Goal: Entertainment & Leisure: Consume media (video, audio)

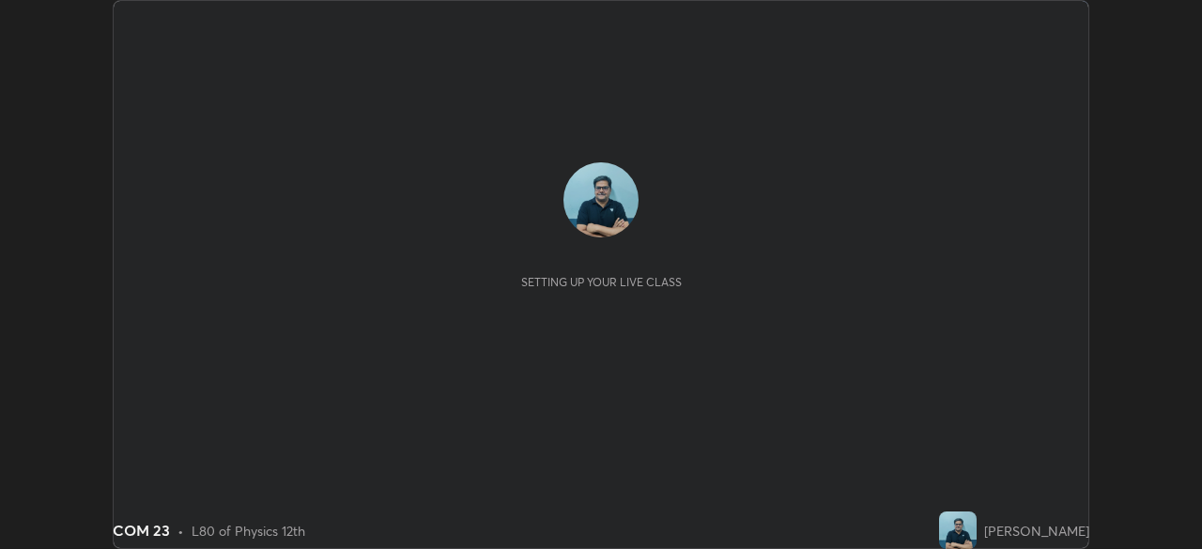
scroll to position [549, 1201]
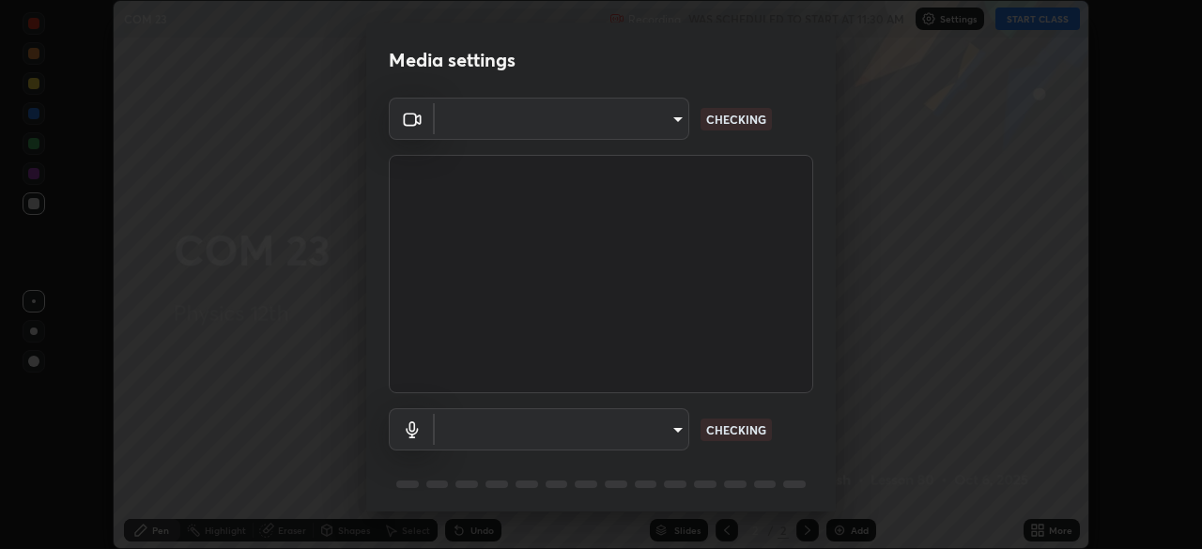
type input "85d16ec95aa84cac57c58139e5cfc4bfb0706547449b22b2f8fda69051d4463f"
type input "9d4408a90a760b4a8fb8b140e125e28eb8d2e680e785984b6402020b8f06267f"
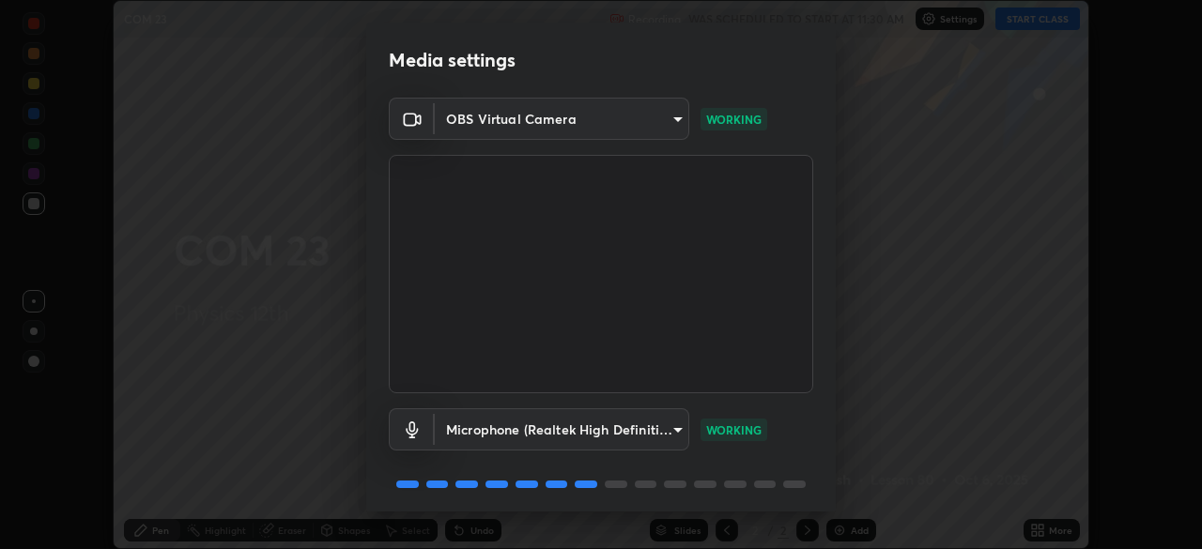
scroll to position [67, 0]
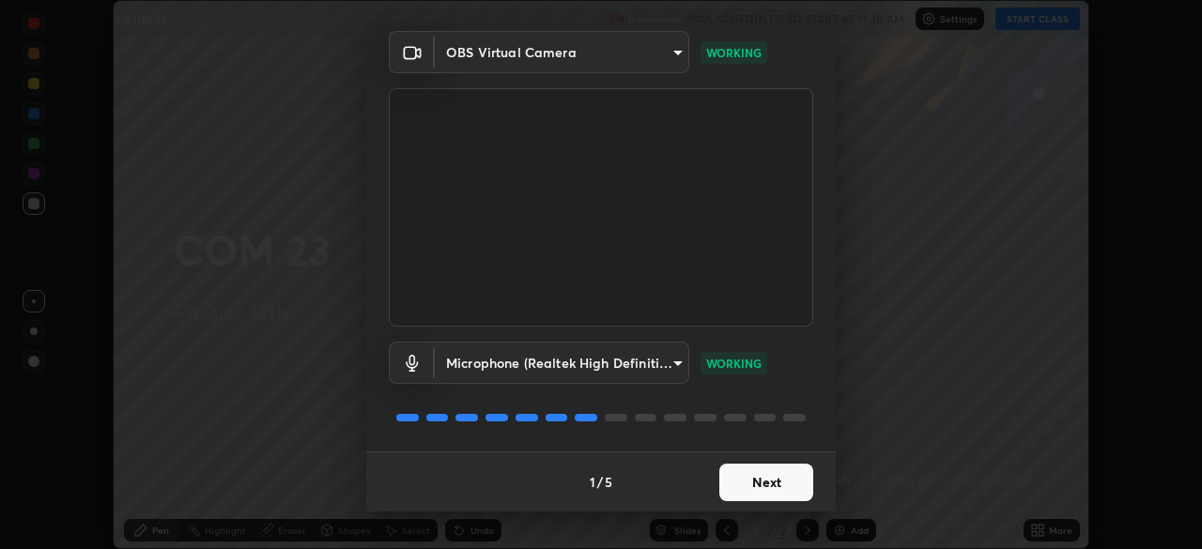
click at [770, 483] on button "Next" at bounding box center [766, 483] width 94 height 38
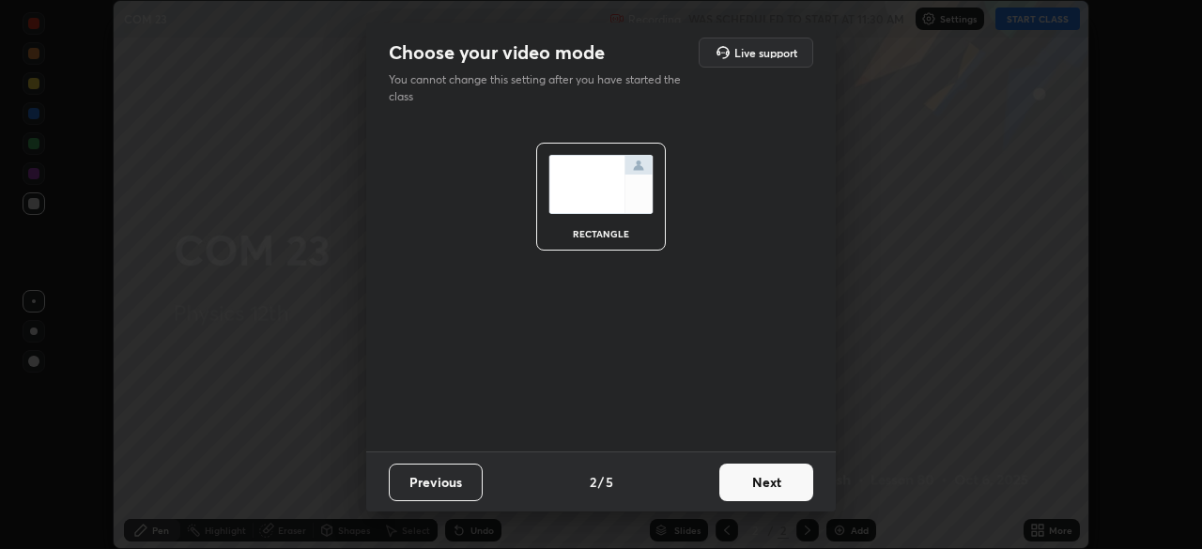
click at [773, 481] on button "Next" at bounding box center [766, 483] width 94 height 38
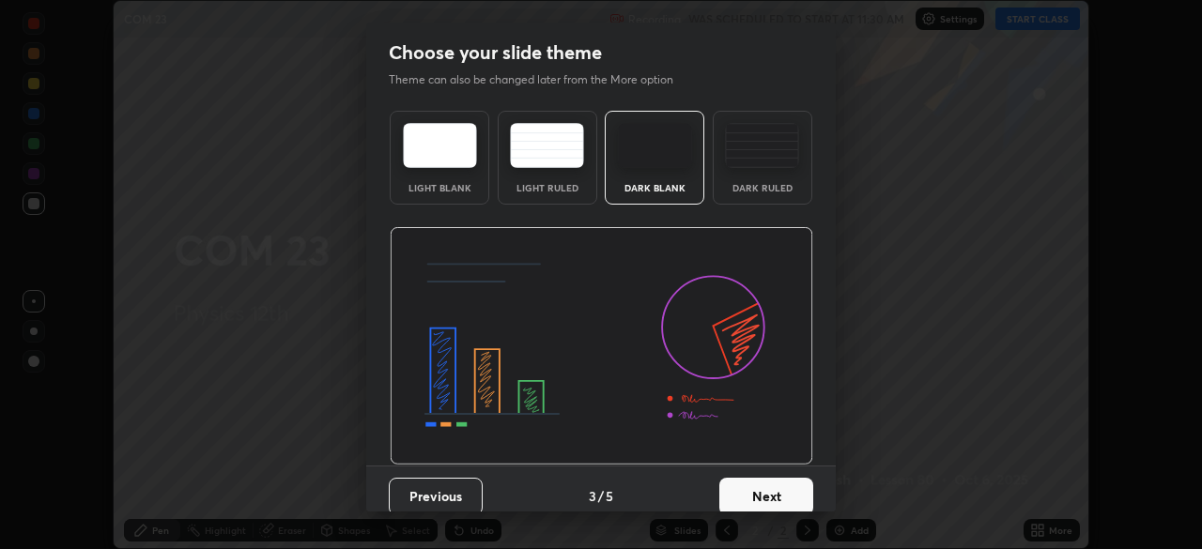
click at [784, 492] on button "Next" at bounding box center [766, 497] width 94 height 38
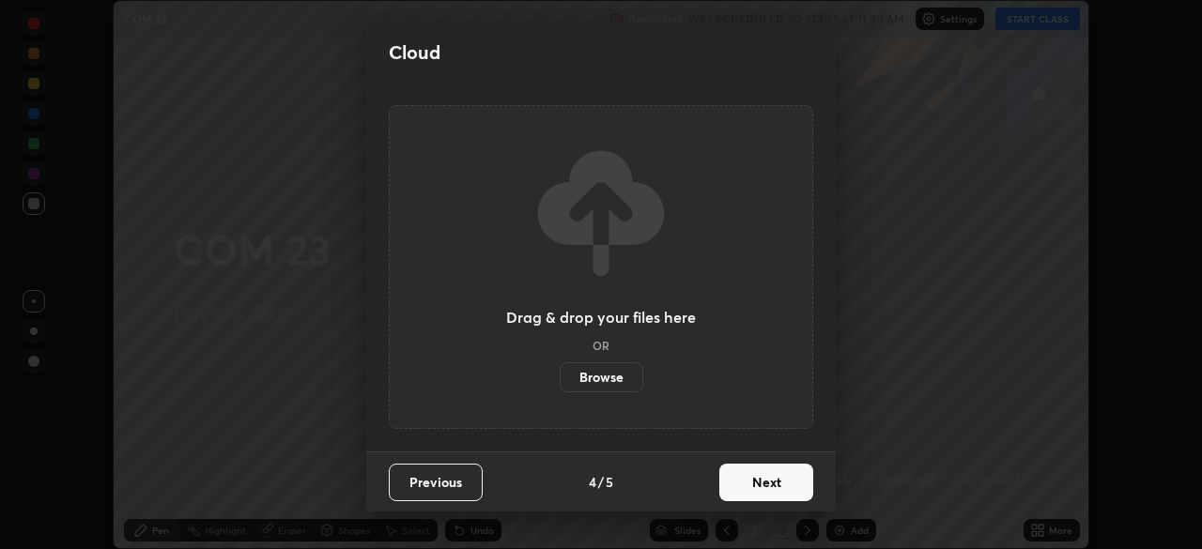
click at [771, 487] on button "Next" at bounding box center [766, 483] width 94 height 38
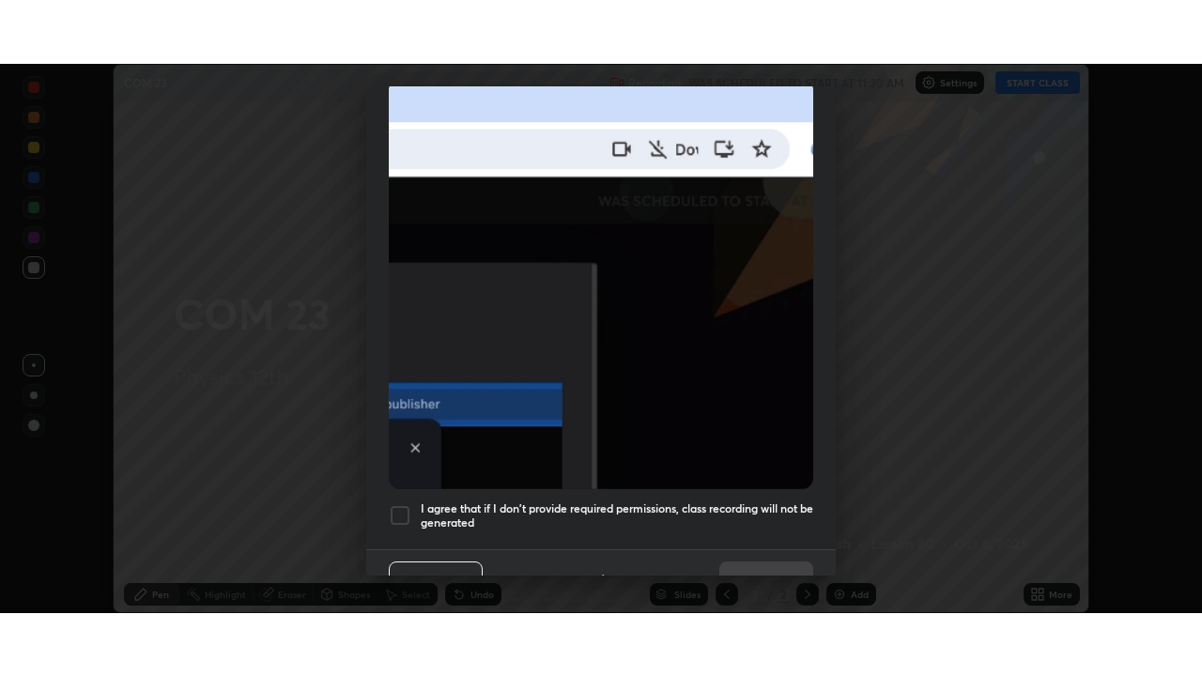
scroll to position [450, 0]
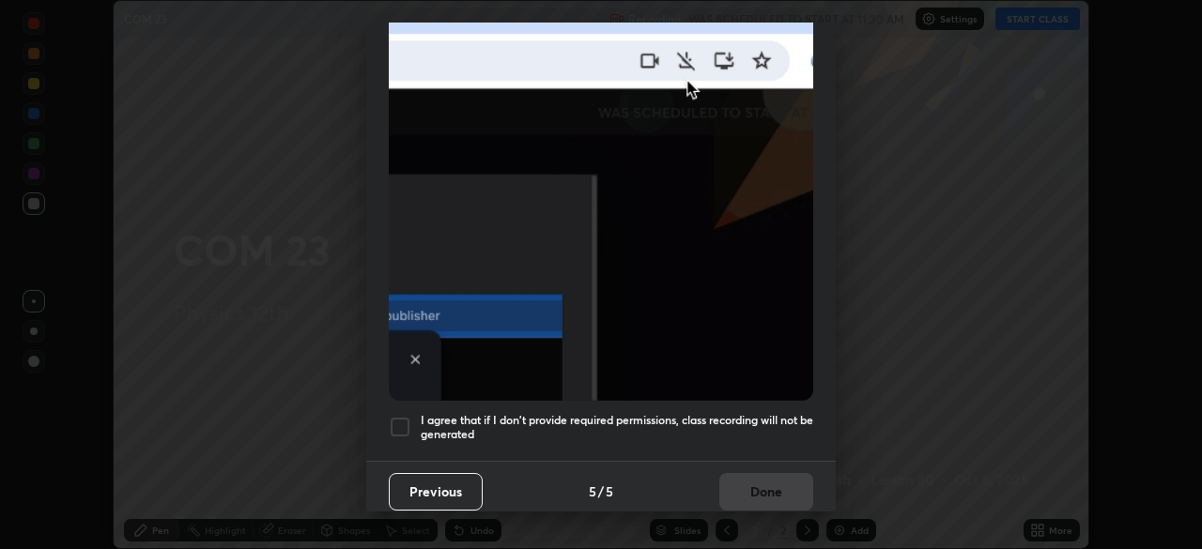
click at [399, 419] on div at bounding box center [400, 427] width 23 height 23
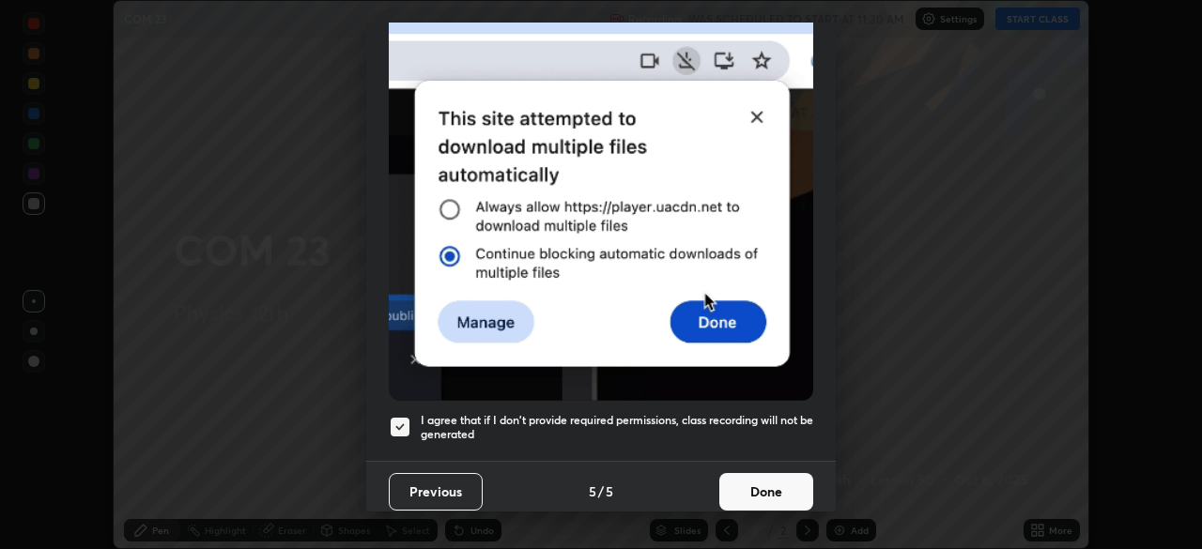
click at [759, 483] on button "Done" at bounding box center [766, 492] width 94 height 38
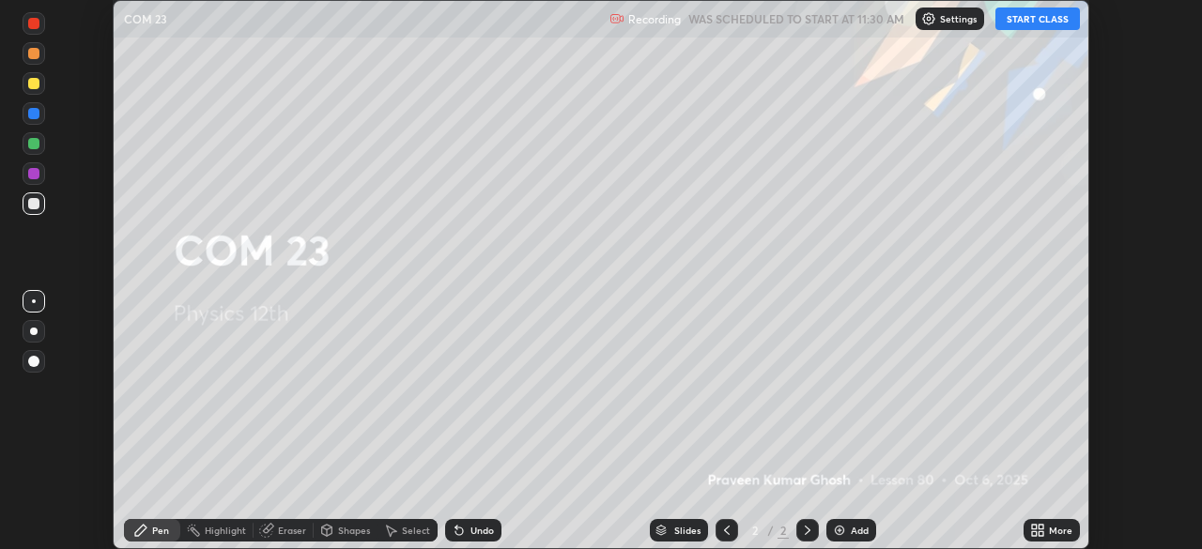
click at [1044, 18] on button "START CLASS" at bounding box center [1037, 19] width 85 height 23
click at [1050, 527] on div "More" at bounding box center [1060, 530] width 23 height 9
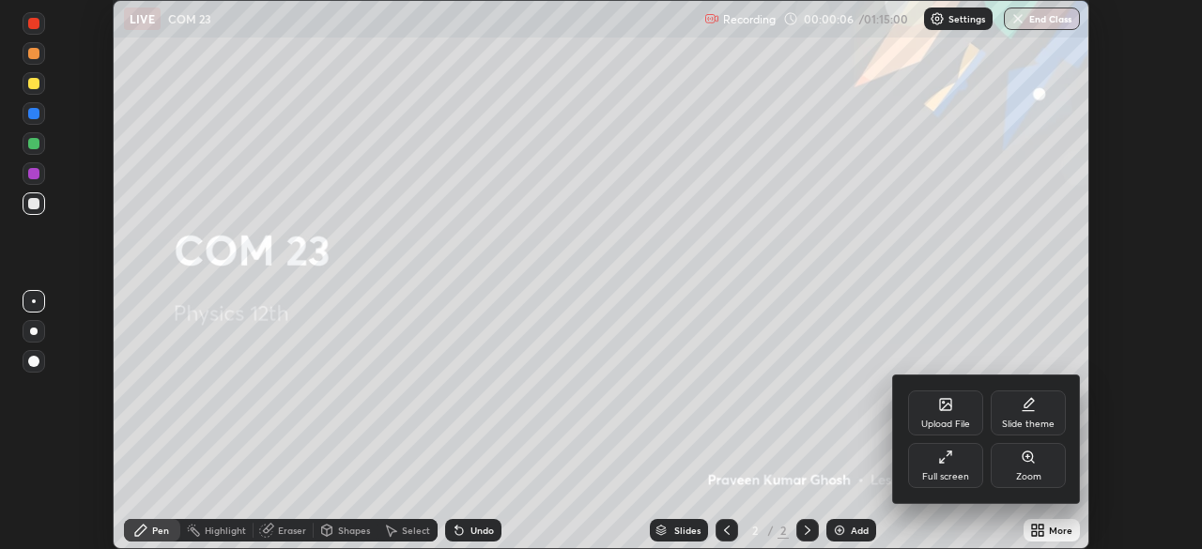
click at [960, 459] on div "Full screen" at bounding box center [945, 465] width 75 height 45
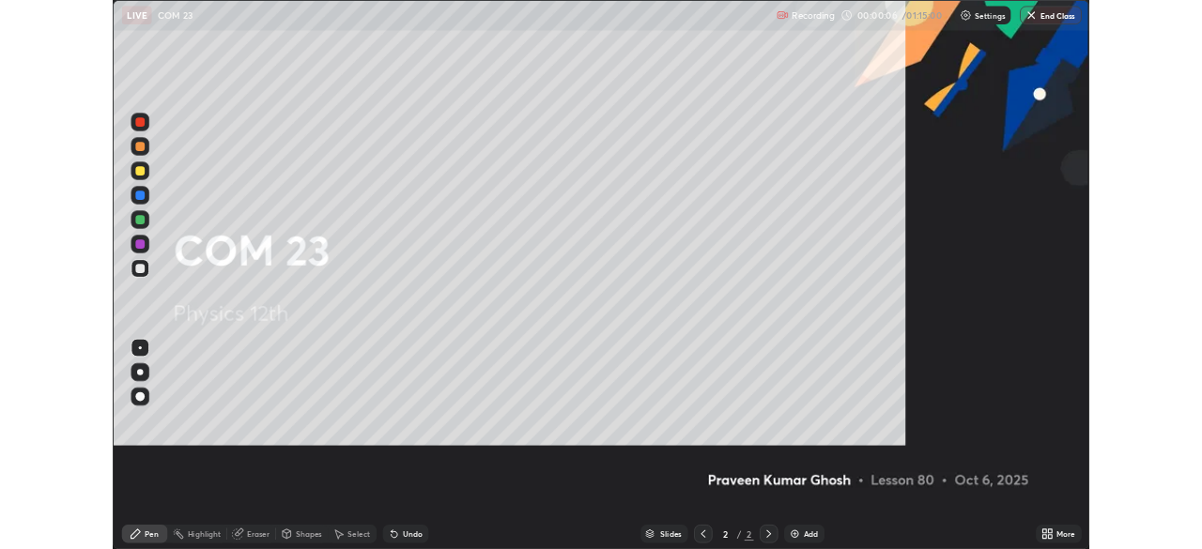
scroll to position [676, 1202]
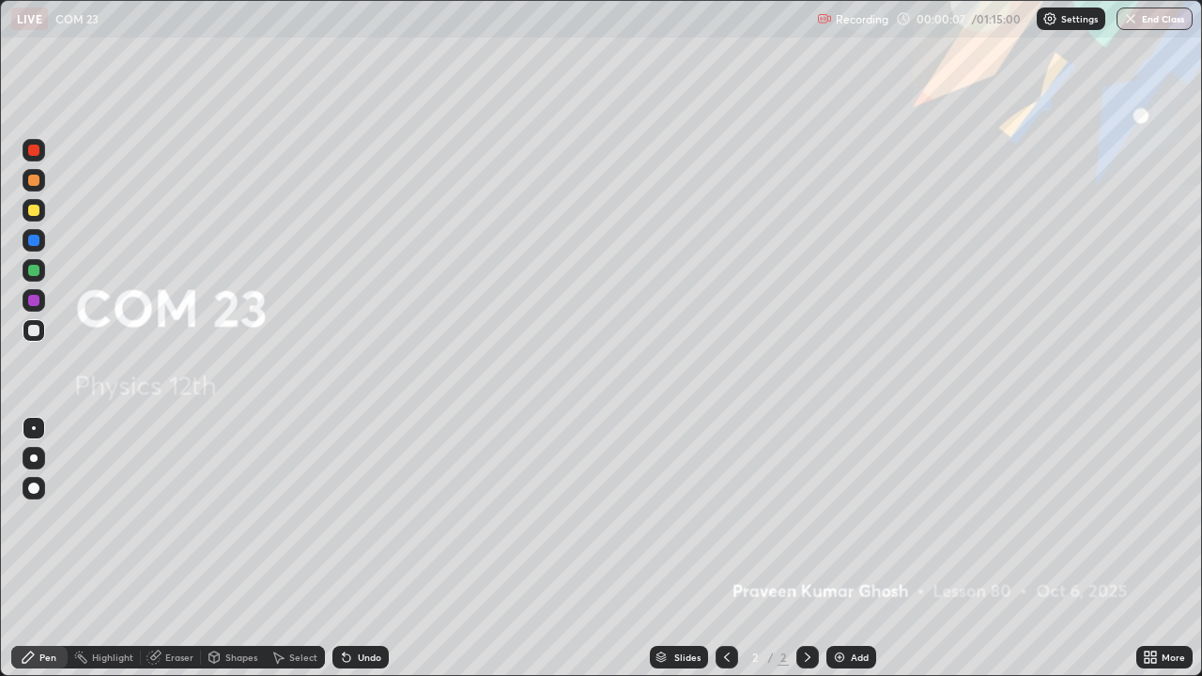
click at [863, 548] on div "Add" at bounding box center [860, 657] width 18 height 9
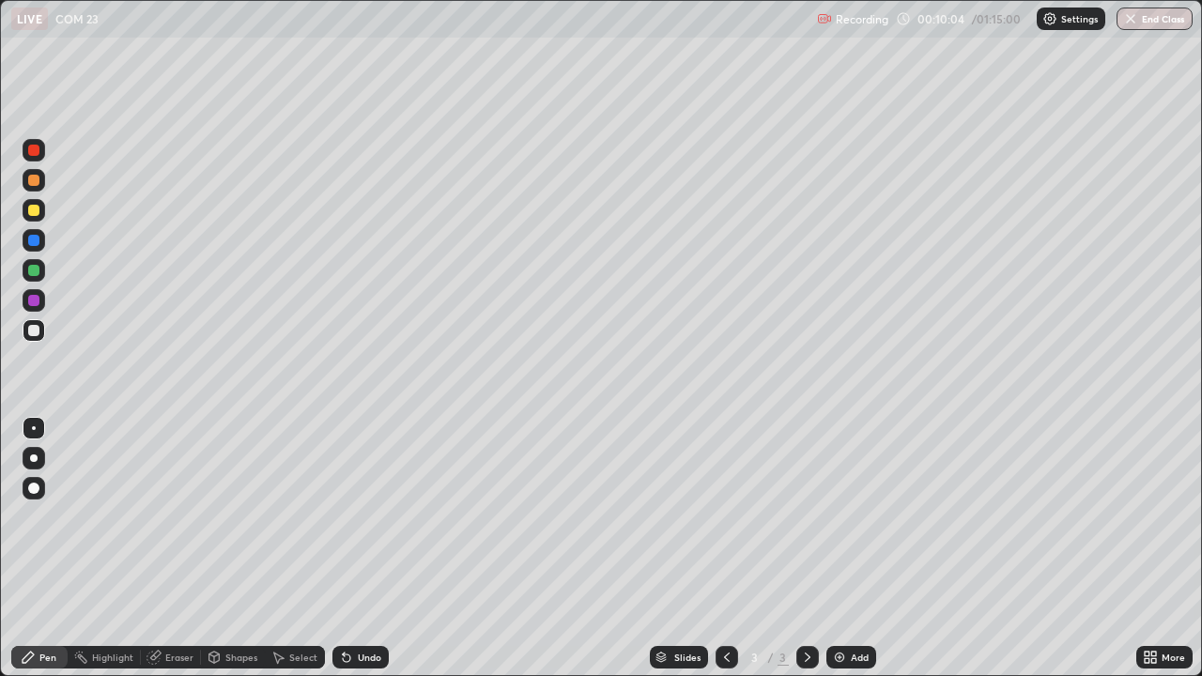
click at [860, 548] on div "Add" at bounding box center [860, 657] width 18 height 9
click at [379, 548] on div "Undo" at bounding box center [360, 657] width 56 height 23
click at [859, 548] on div "Add" at bounding box center [860, 657] width 18 height 9
click at [183, 548] on div "Eraser" at bounding box center [179, 657] width 28 height 9
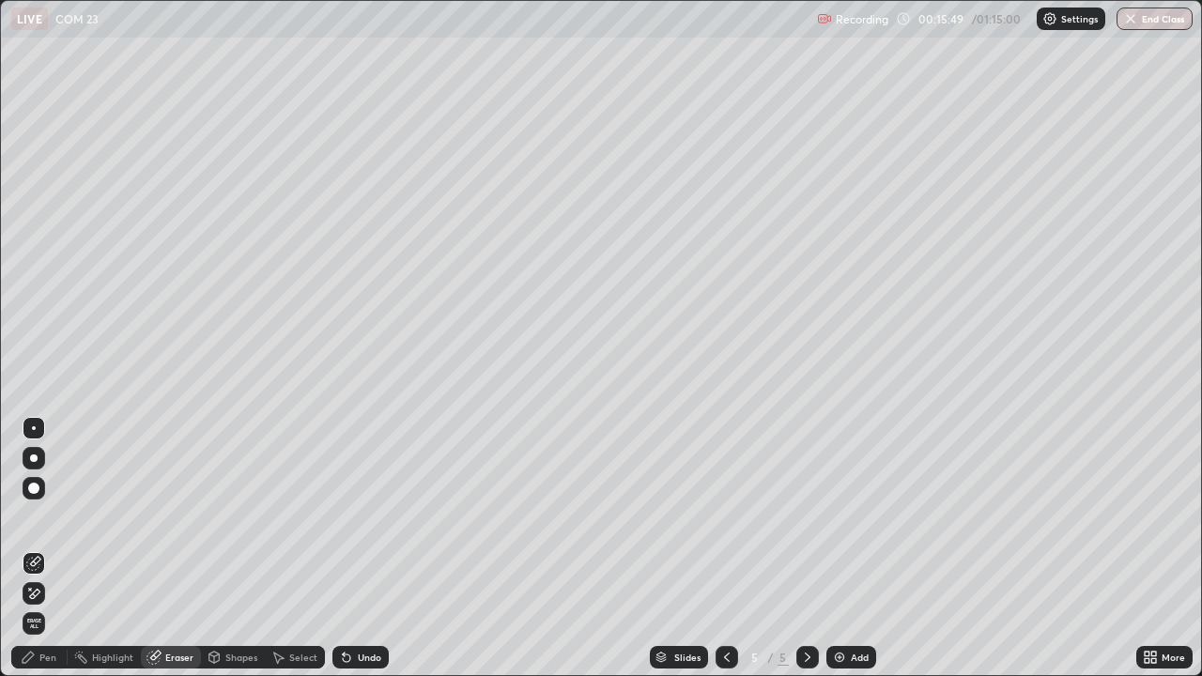
click at [50, 548] on div "Pen" at bounding box center [47, 657] width 17 height 9
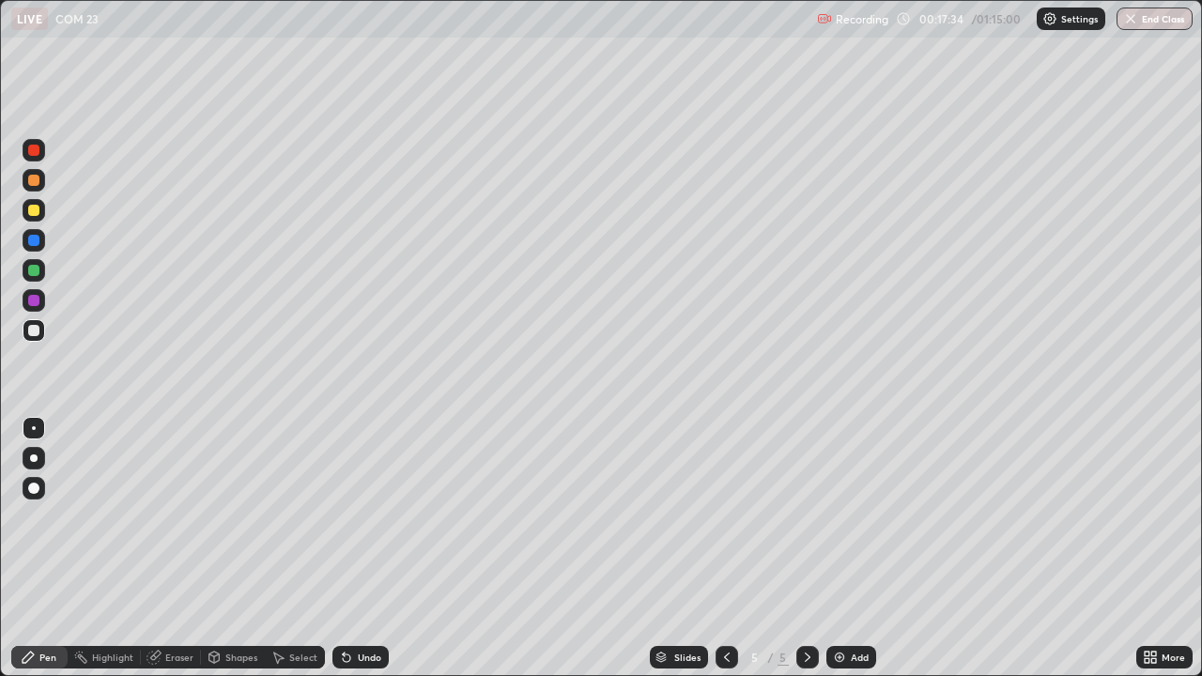
click at [178, 548] on div "Eraser" at bounding box center [179, 657] width 28 height 9
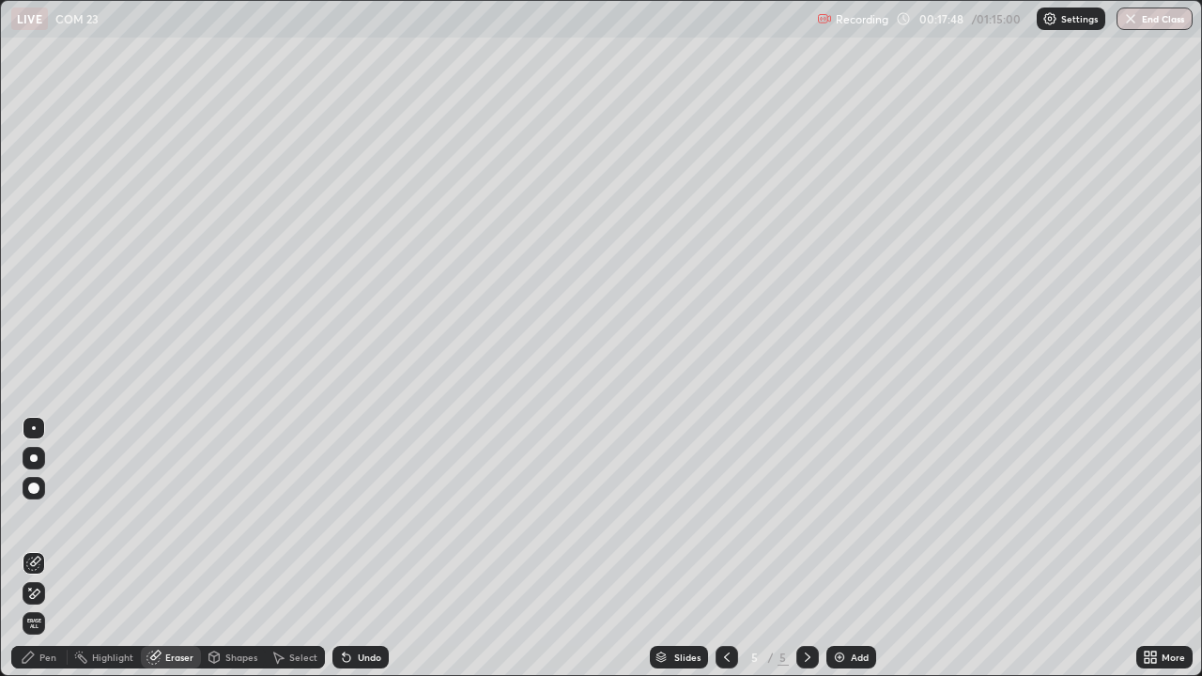
click at [59, 548] on div "Pen" at bounding box center [39, 657] width 56 height 23
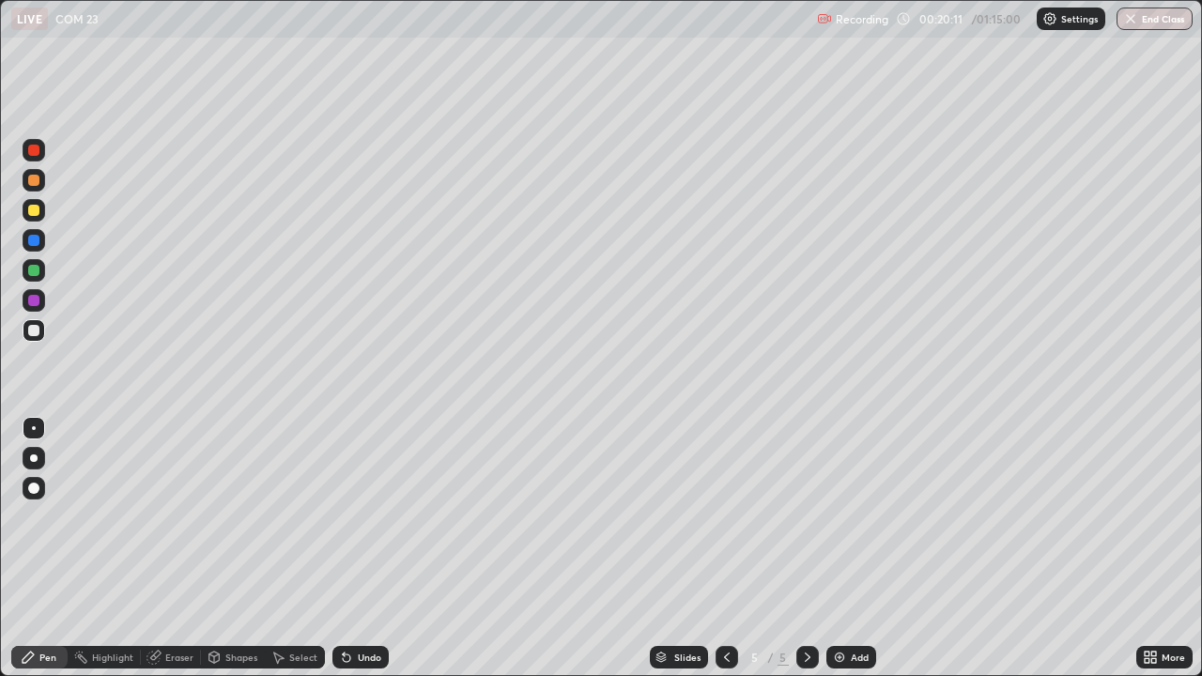
click at [31, 270] on div at bounding box center [33, 270] width 11 height 11
click at [35, 241] on div at bounding box center [33, 240] width 11 height 11
click at [38, 302] on div at bounding box center [33, 300] width 11 height 11
click at [35, 329] on div at bounding box center [33, 330] width 11 height 11
click at [860, 548] on div "Add" at bounding box center [860, 657] width 18 height 9
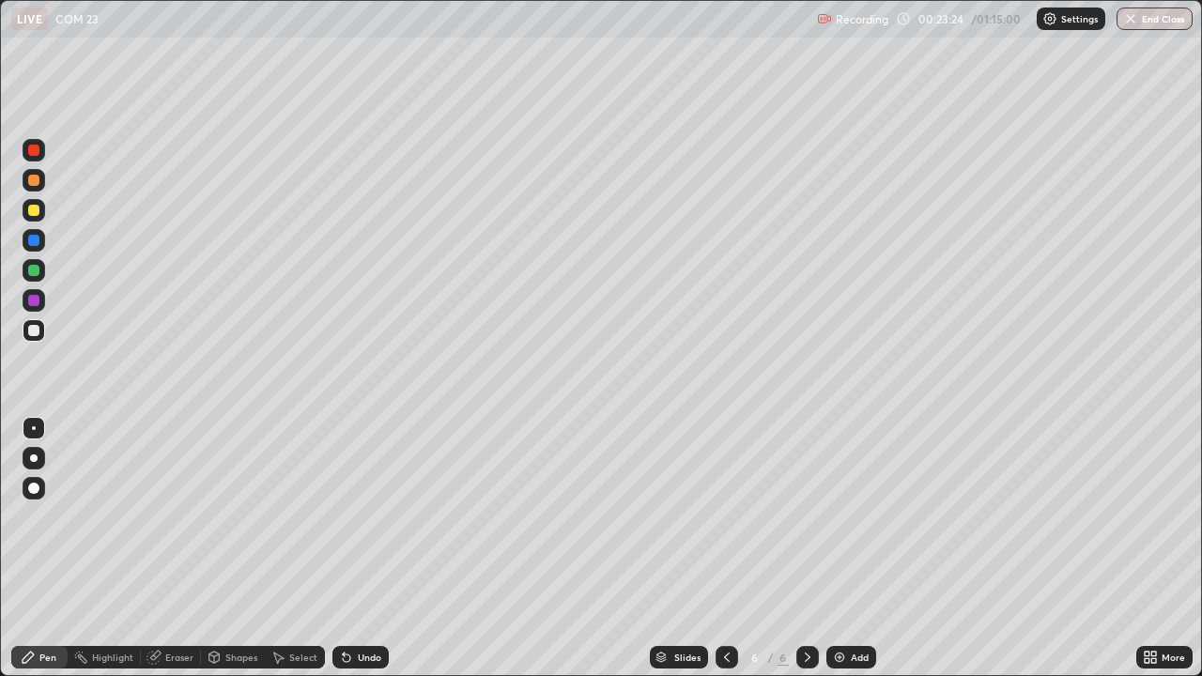
click at [364, 548] on div "Undo" at bounding box center [369, 657] width 23 height 9
click at [303, 548] on div "Select" at bounding box center [303, 657] width 28 height 9
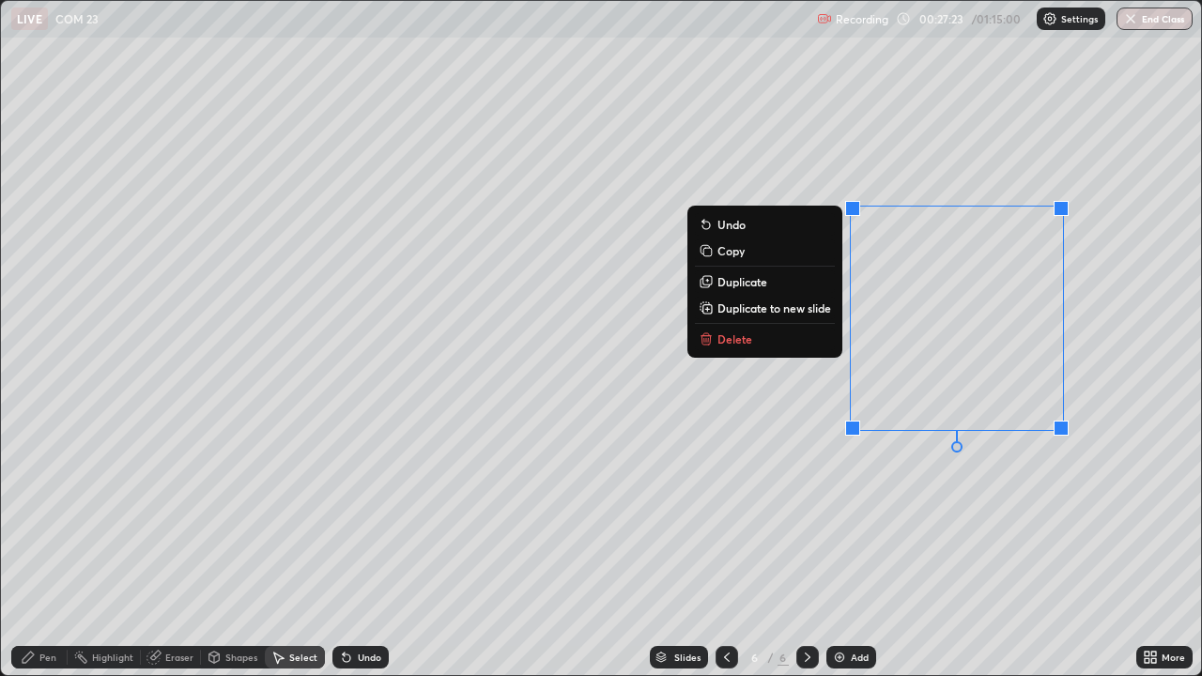
click at [741, 343] on p "Delete" at bounding box center [734, 338] width 35 height 15
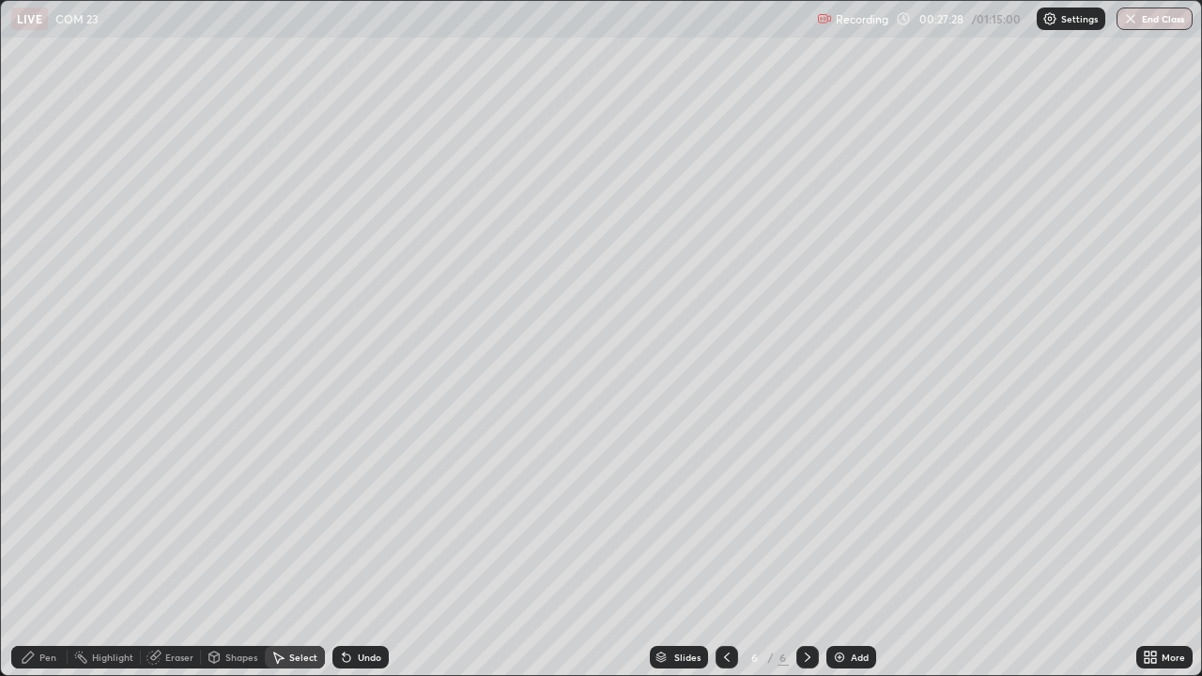
click at [862, 548] on div "Add" at bounding box center [860, 657] width 18 height 9
click at [54, 548] on div "Pen" at bounding box center [47, 657] width 17 height 9
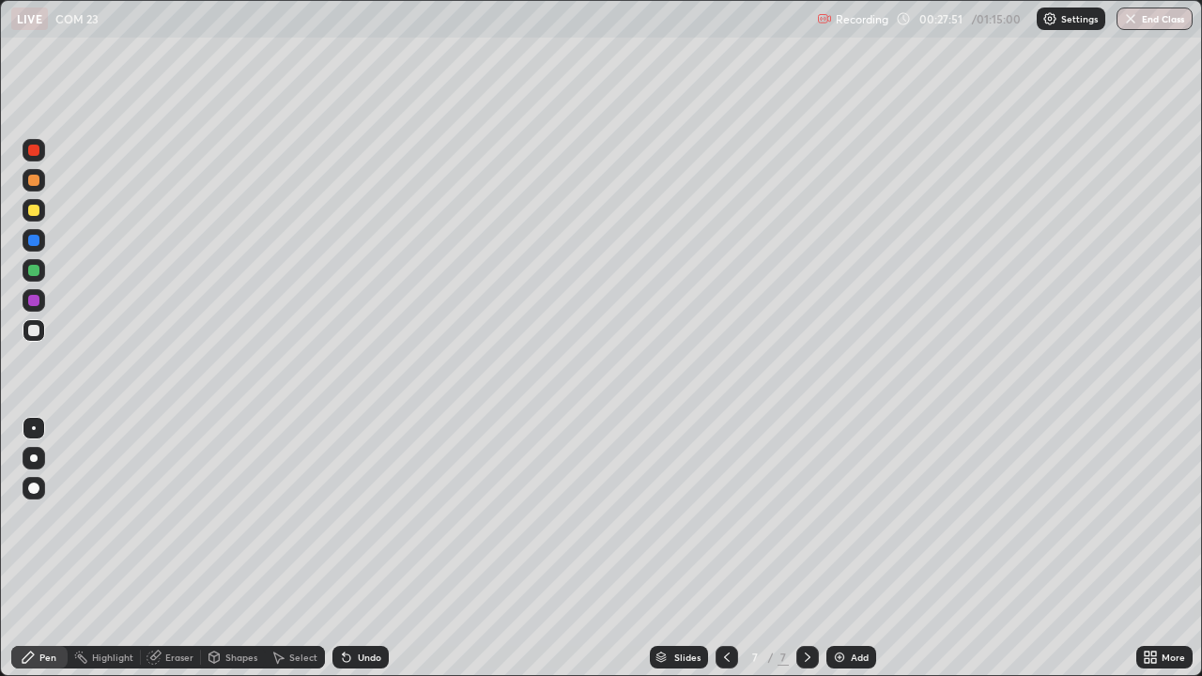
click at [33, 267] on div at bounding box center [33, 270] width 11 height 11
click at [178, 548] on div "Eraser" at bounding box center [179, 657] width 28 height 9
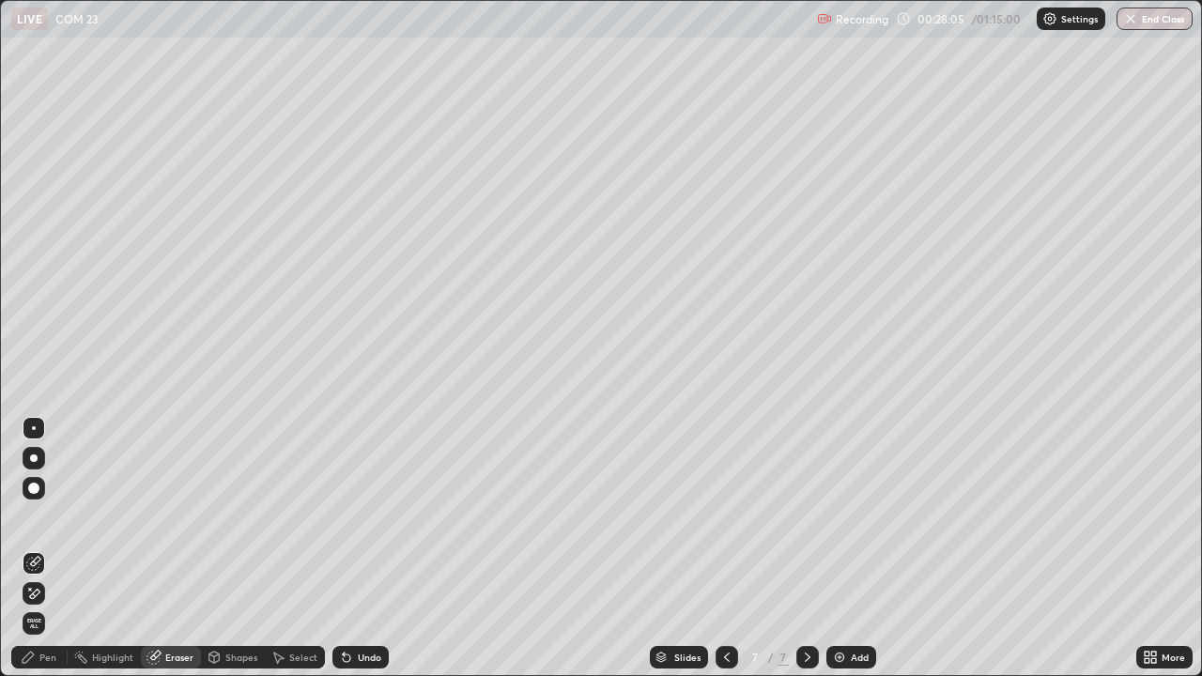
click at [50, 548] on div "Pen" at bounding box center [47, 657] width 17 height 9
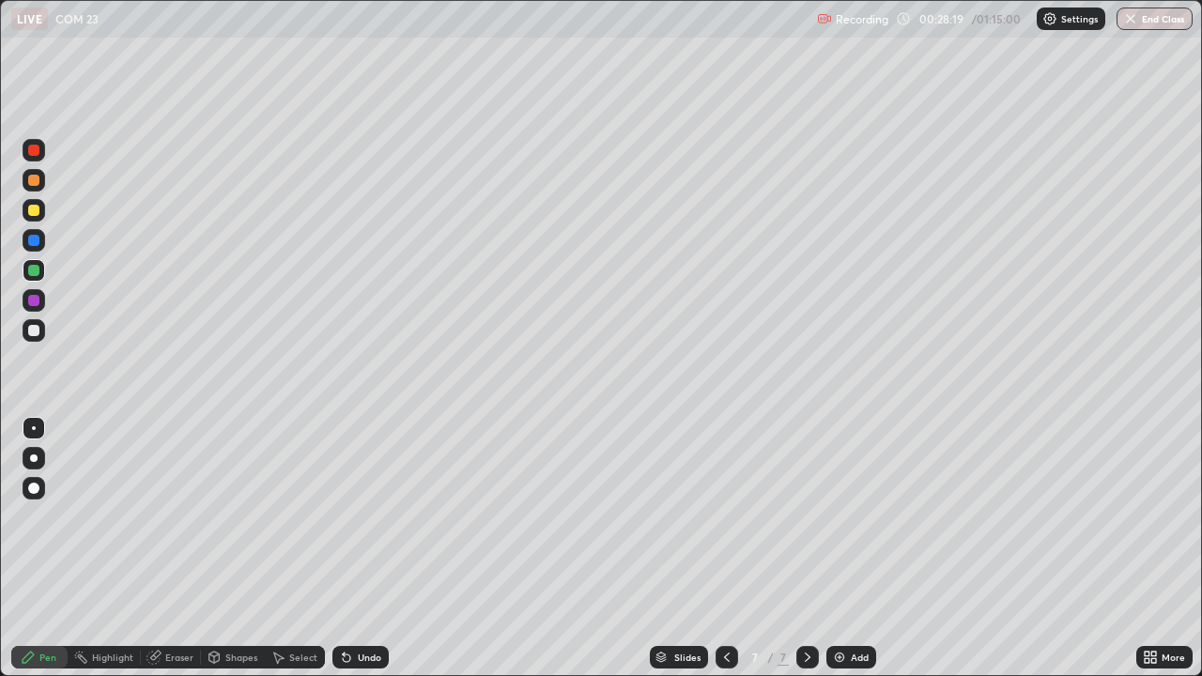
click at [723, 548] on icon at bounding box center [726, 657] width 15 height 15
click at [805, 548] on icon at bounding box center [807, 657] width 15 height 15
click at [37, 334] on div at bounding box center [33, 330] width 11 height 11
click at [363, 548] on div "Undo" at bounding box center [369, 657] width 23 height 9
click at [362, 548] on div "Undo" at bounding box center [369, 657] width 23 height 9
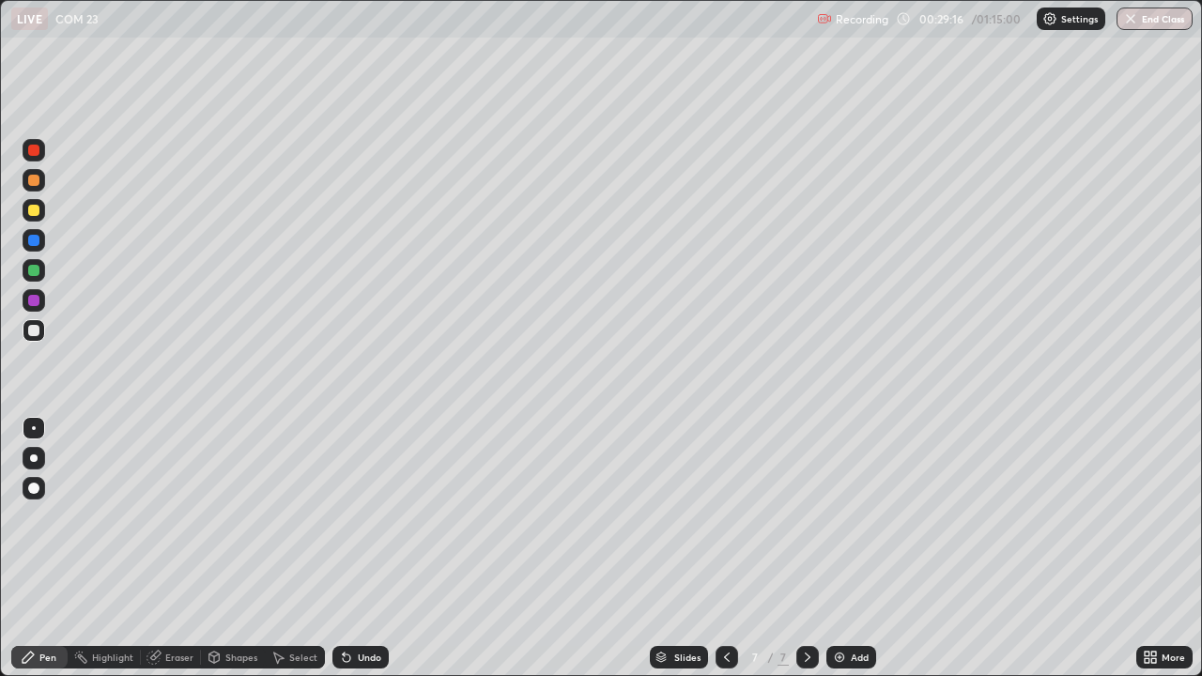
click at [359, 548] on div "Undo" at bounding box center [369, 657] width 23 height 9
click at [362, 548] on div "Undo" at bounding box center [369, 657] width 23 height 9
click at [361, 548] on div "Undo" at bounding box center [369, 657] width 23 height 9
click at [359, 548] on div "Undo" at bounding box center [369, 657] width 23 height 9
click at [39, 271] on div at bounding box center [33, 270] width 11 height 11
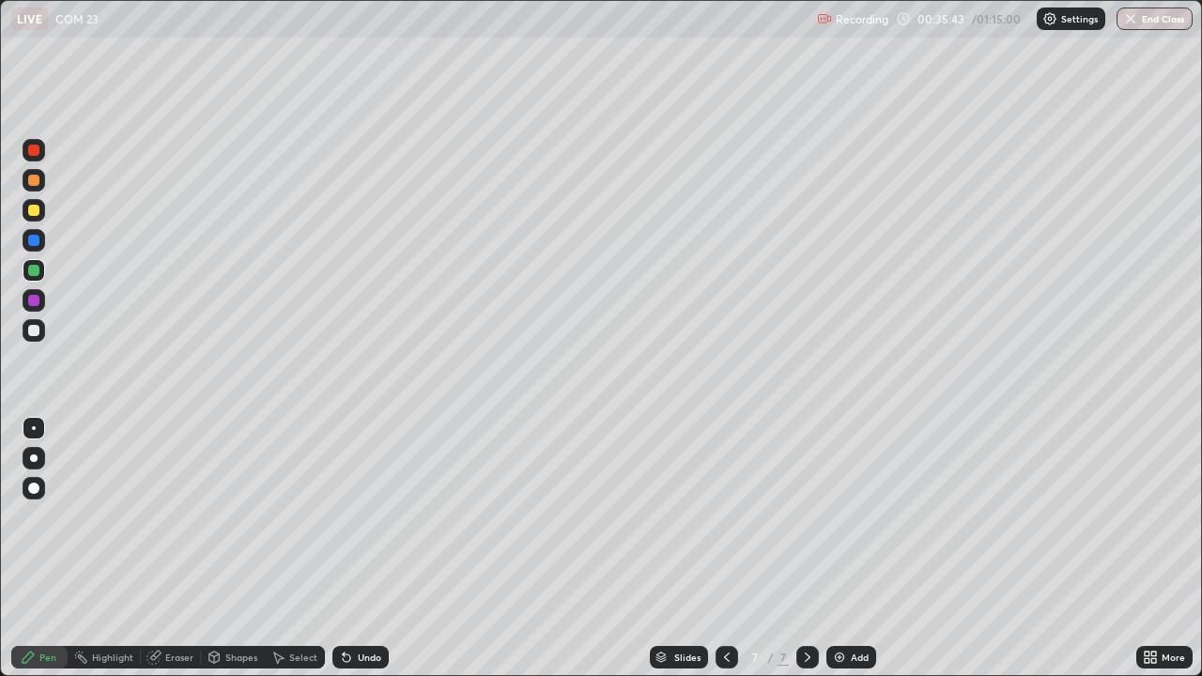
click at [868, 548] on div "Add" at bounding box center [851, 657] width 50 height 23
click at [37, 333] on div at bounding box center [33, 330] width 11 height 11
click at [35, 273] on div at bounding box center [33, 270] width 11 height 11
click at [178, 548] on div "Eraser" at bounding box center [179, 657] width 28 height 9
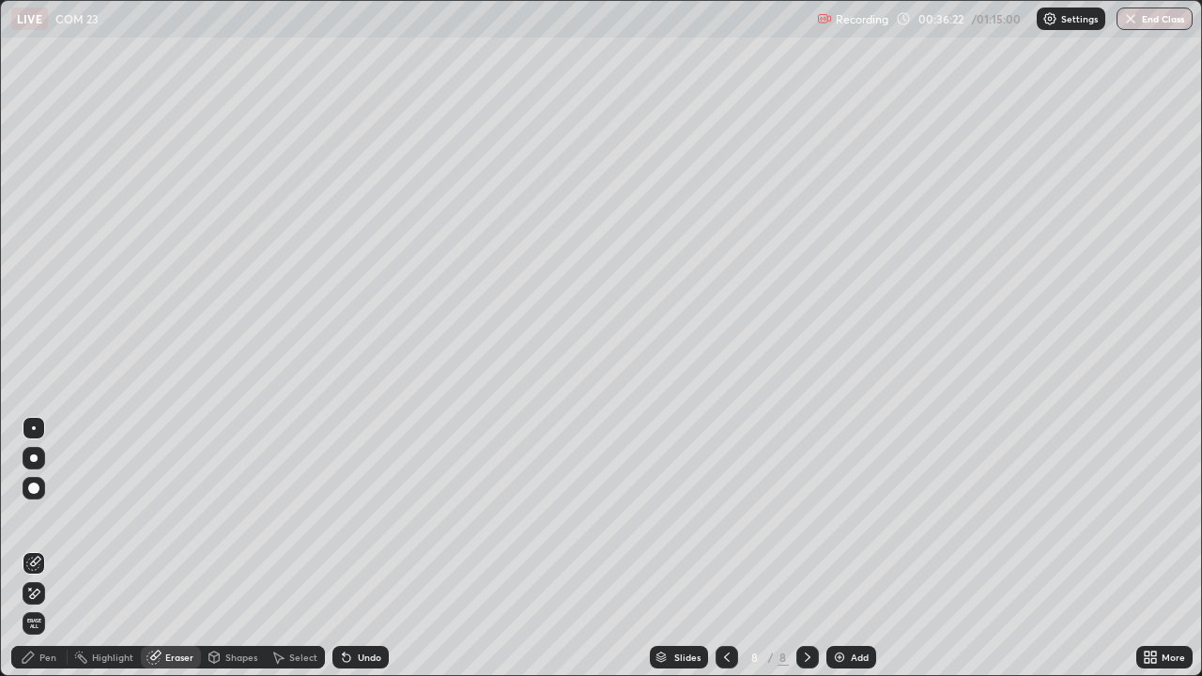
click at [47, 548] on div "Pen" at bounding box center [47, 657] width 17 height 9
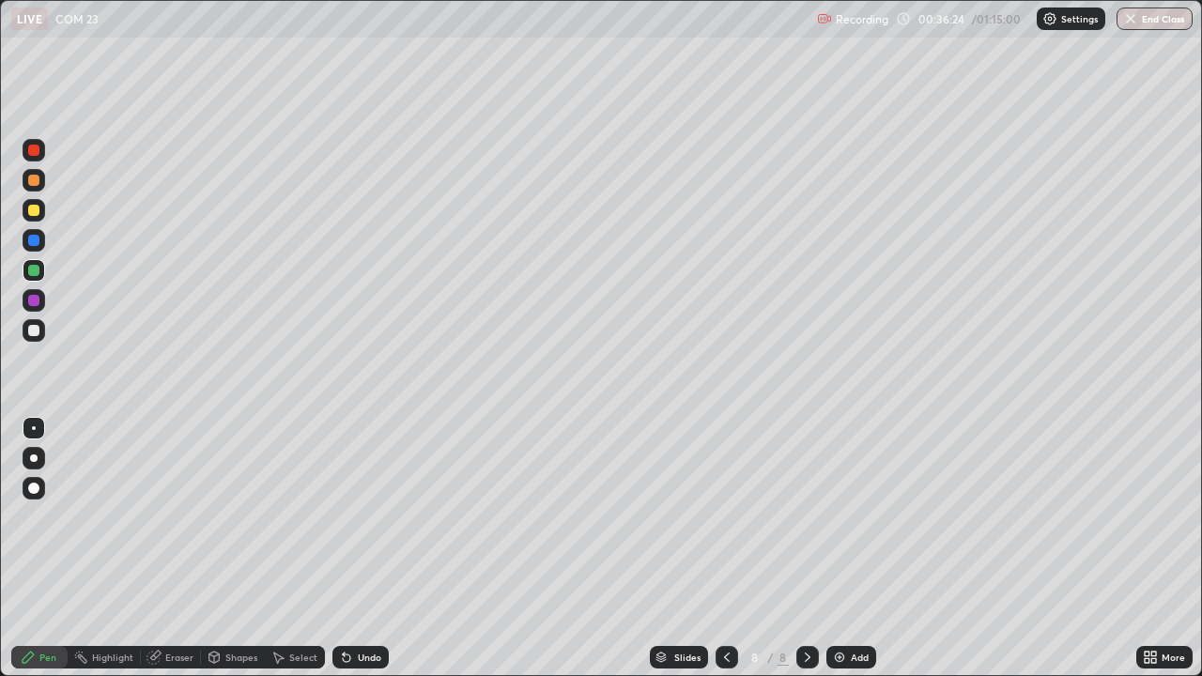
click at [39, 333] on div at bounding box center [33, 330] width 11 height 11
click at [36, 270] on div at bounding box center [33, 270] width 11 height 11
click at [35, 212] on div at bounding box center [33, 210] width 11 height 11
click at [32, 270] on div at bounding box center [33, 270] width 11 height 11
click at [34, 326] on div at bounding box center [33, 330] width 11 height 11
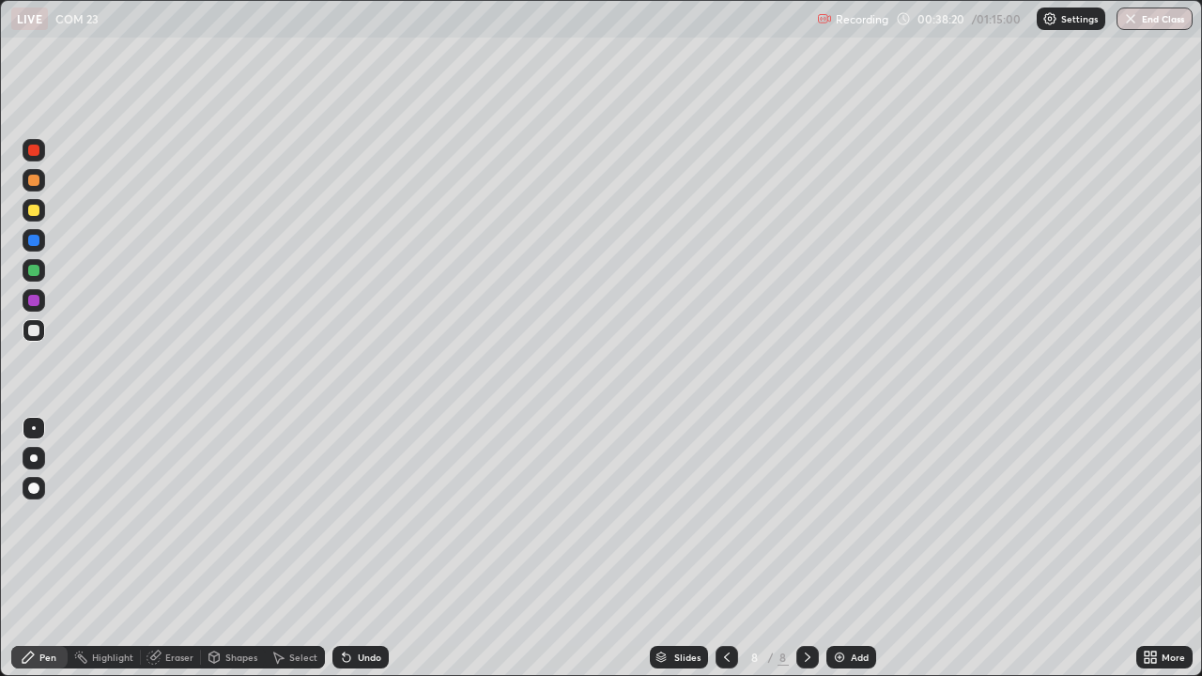
click at [369, 548] on div "Undo" at bounding box center [369, 657] width 23 height 9
click at [362, 548] on div "Undo" at bounding box center [369, 657] width 23 height 9
click at [359, 548] on div "Undo" at bounding box center [369, 657] width 23 height 9
click at [862, 548] on div "Add" at bounding box center [860, 657] width 18 height 9
click at [860, 548] on div "Add" at bounding box center [860, 657] width 18 height 9
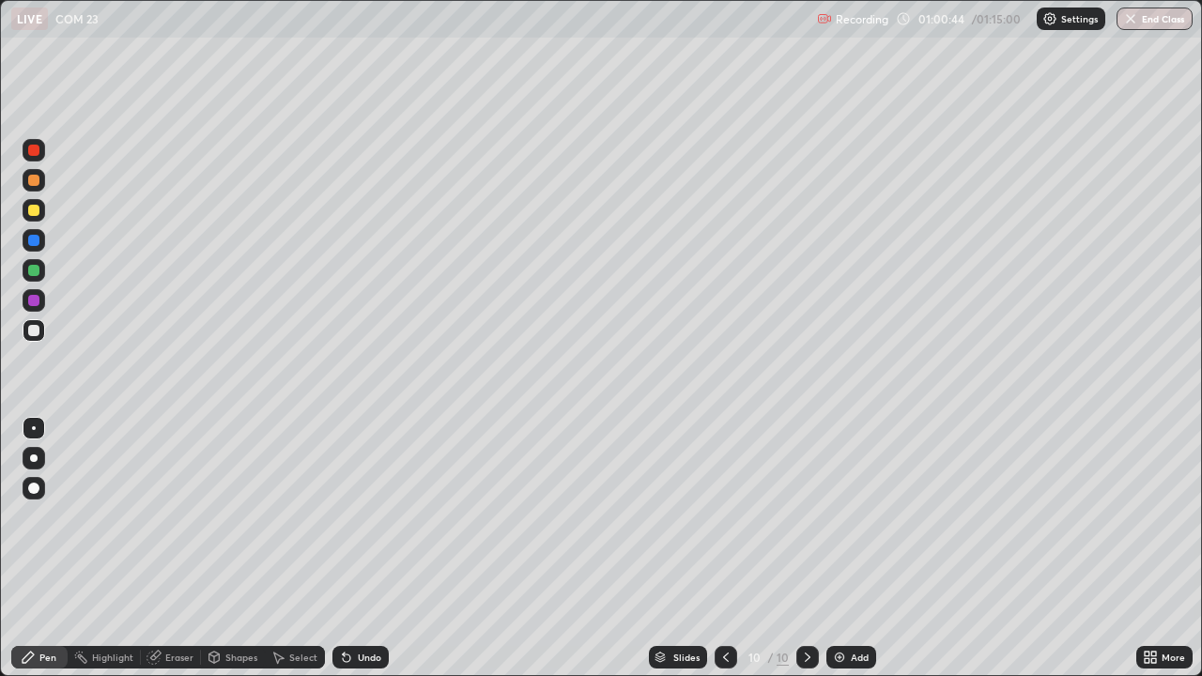
click at [37, 211] on div at bounding box center [33, 210] width 11 height 11
click at [31, 331] on div at bounding box center [33, 330] width 11 height 11
click at [38, 331] on div at bounding box center [33, 330] width 11 height 11
click at [33, 211] on div at bounding box center [33, 210] width 11 height 11
click at [178, 548] on div "Eraser" at bounding box center [179, 657] width 28 height 9
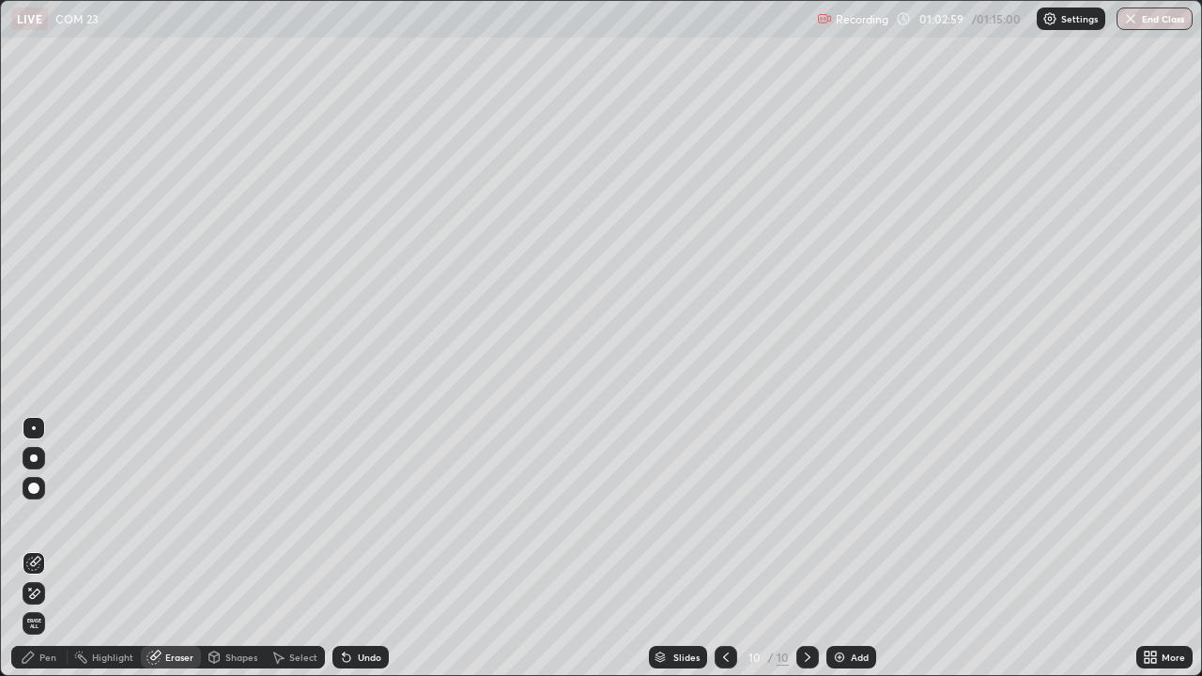
click at [47, 548] on div "Pen" at bounding box center [47, 657] width 17 height 9
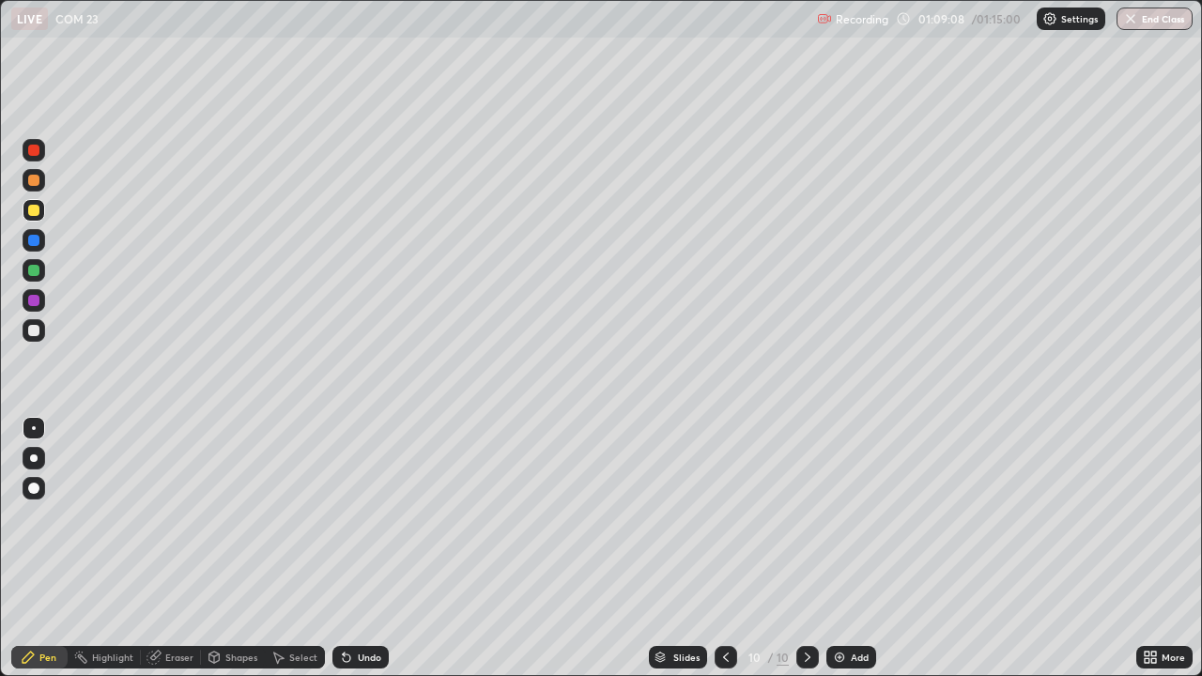
click at [865, 548] on div "Add" at bounding box center [860, 657] width 18 height 9
click at [33, 150] on div at bounding box center [33, 150] width 11 height 11
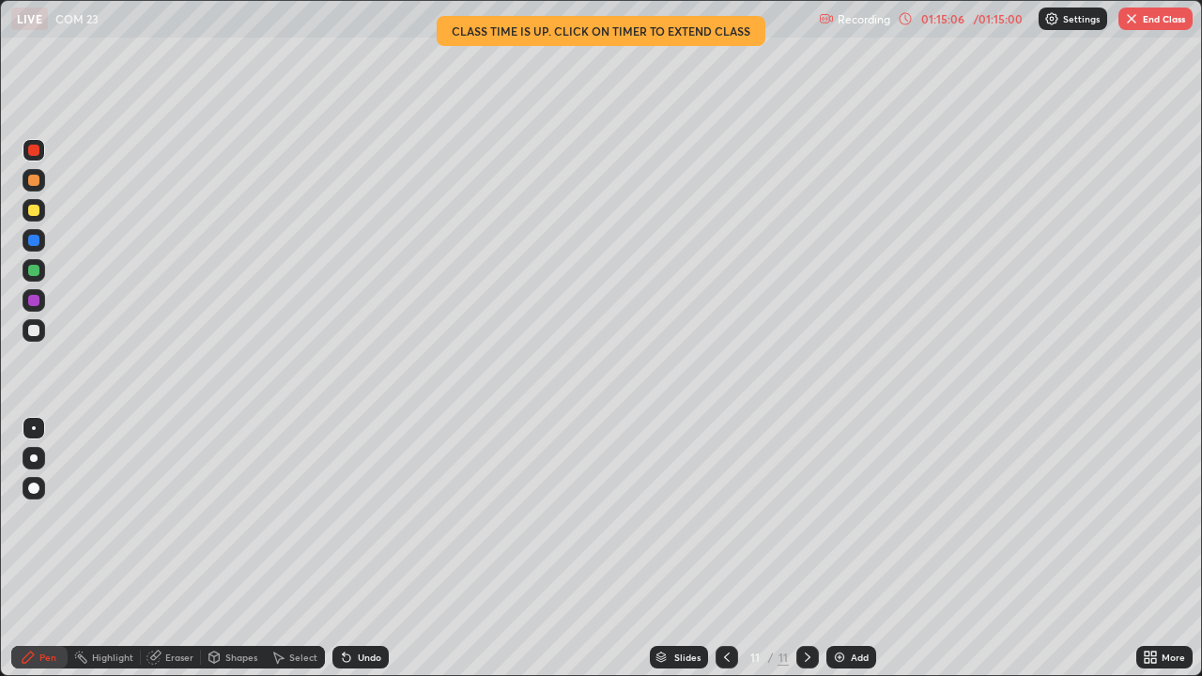
click at [855, 548] on div "Add" at bounding box center [860, 657] width 18 height 9
click at [37, 331] on div at bounding box center [33, 330] width 11 height 11
click at [1152, 20] on button "End Class" at bounding box center [1155, 19] width 74 height 23
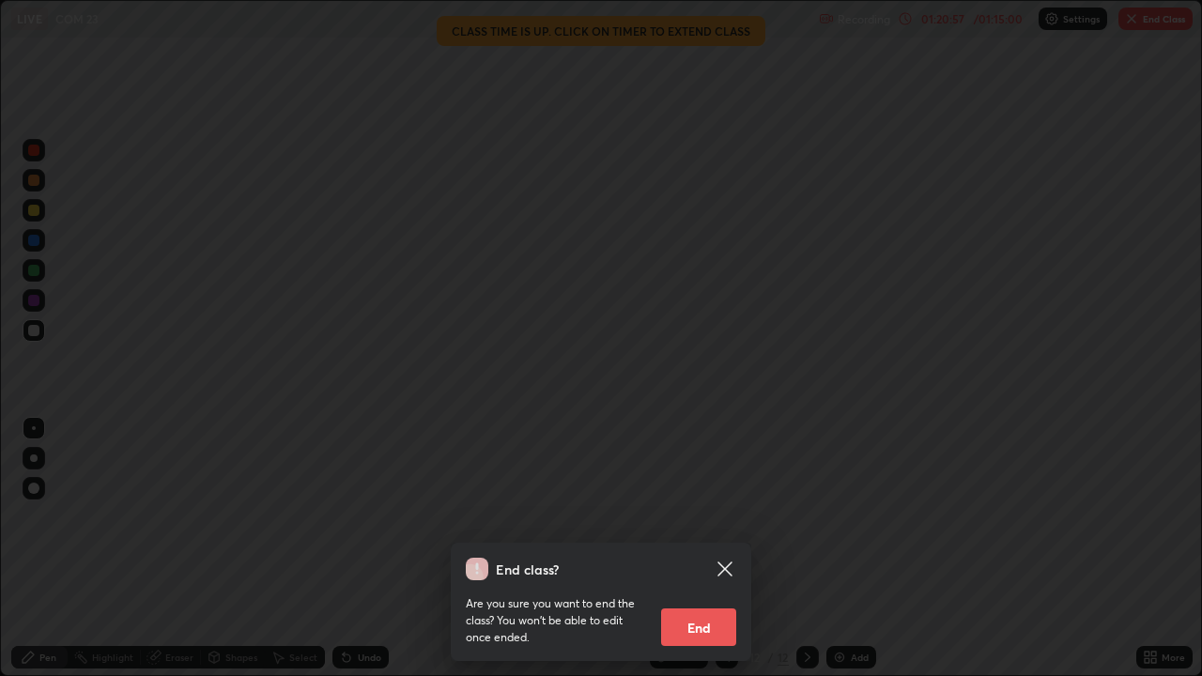
click at [713, 548] on button "End" at bounding box center [698, 628] width 75 height 38
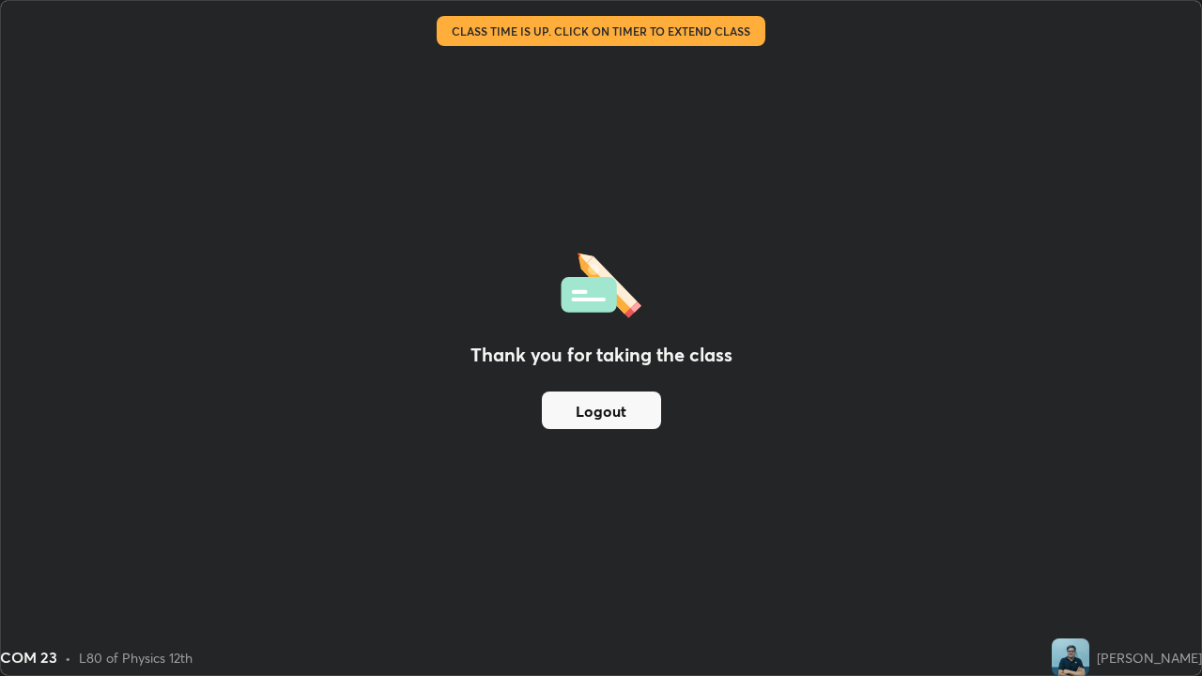
click at [630, 407] on button "Logout" at bounding box center [601, 411] width 119 height 38
click at [621, 409] on button "Logout" at bounding box center [601, 411] width 119 height 38
click at [616, 420] on button "Logout" at bounding box center [601, 411] width 119 height 38
click at [616, 421] on button "Logout" at bounding box center [601, 411] width 119 height 38
click at [616, 416] on button "Logout" at bounding box center [601, 411] width 119 height 38
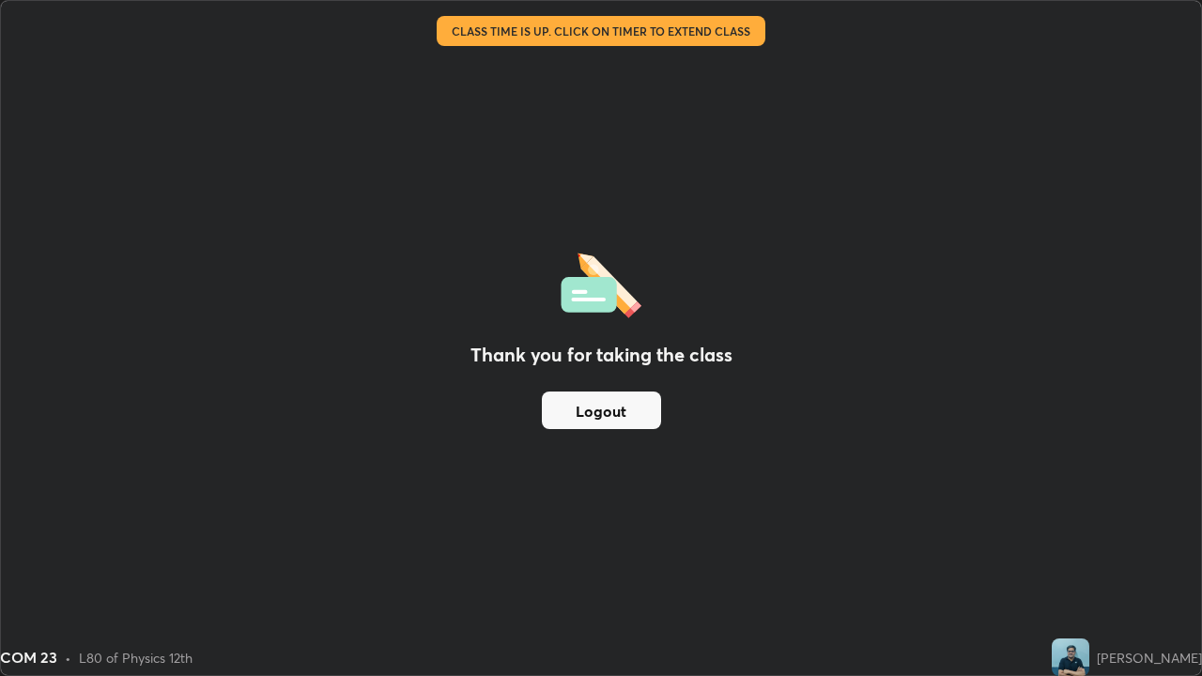
click at [609, 407] on button "Logout" at bounding box center [601, 411] width 119 height 38
click at [594, 412] on button "Logout" at bounding box center [601, 411] width 119 height 38
click at [602, 401] on button "Logout" at bounding box center [601, 411] width 119 height 38
click at [603, 408] on button "Logout" at bounding box center [601, 411] width 119 height 38
click at [605, 419] on button "Logout" at bounding box center [601, 411] width 119 height 38
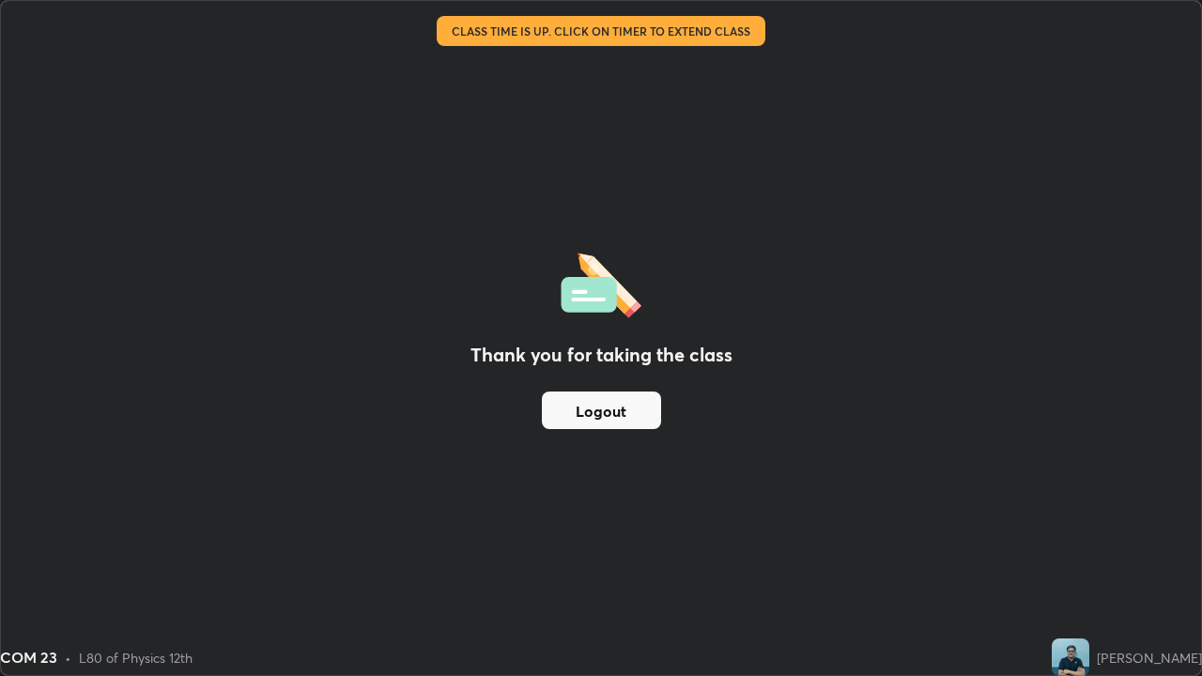
click at [608, 408] on button "Logout" at bounding box center [601, 411] width 119 height 38
click at [606, 409] on button "Logout" at bounding box center [601, 411] width 119 height 38
click at [606, 405] on button "Logout" at bounding box center [601, 411] width 119 height 38
click at [609, 398] on button "Logout" at bounding box center [601, 411] width 119 height 38
click at [578, 406] on button "Logout" at bounding box center [601, 411] width 119 height 38
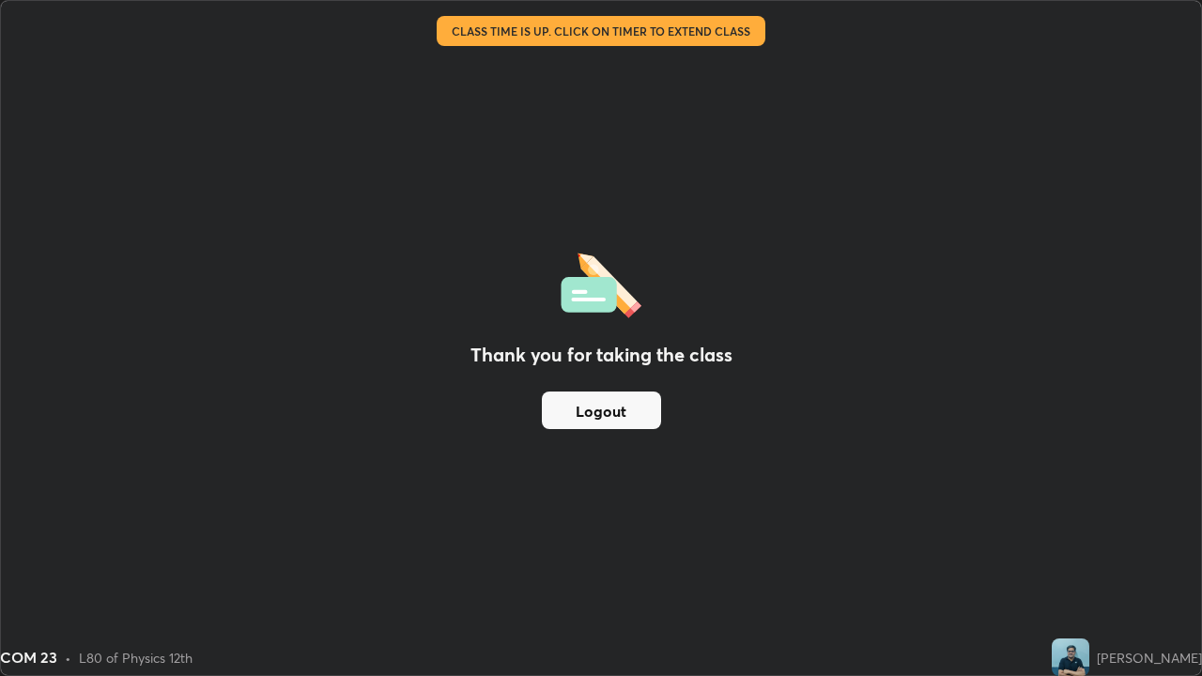
click at [578, 408] on button "Logout" at bounding box center [601, 411] width 119 height 38
click at [579, 412] on button "Logout" at bounding box center [601, 411] width 119 height 38
click at [585, 412] on button "Logout" at bounding box center [601, 411] width 119 height 38
click at [588, 413] on button "Logout" at bounding box center [601, 411] width 119 height 38
click at [590, 413] on button "Logout" at bounding box center [601, 411] width 119 height 38
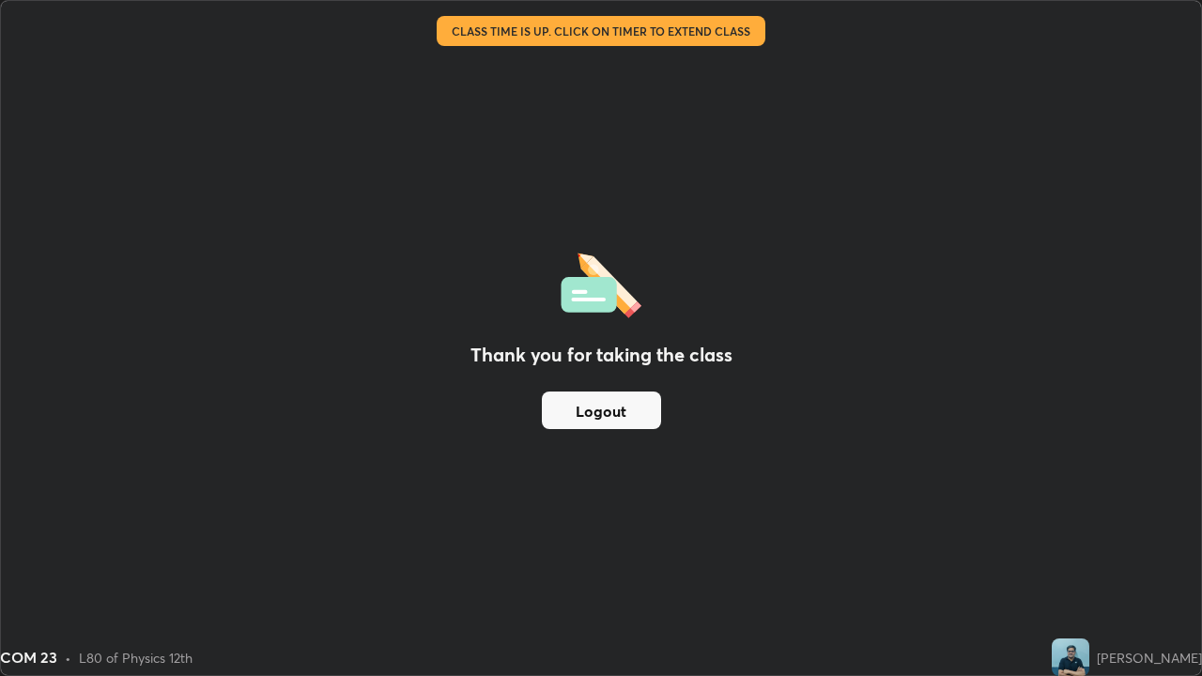
click at [605, 410] on button "Logout" at bounding box center [601, 411] width 119 height 38
click at [625, 493] on div "Thank you for taking the class Logout" at bounding box center [601, 338] width 1200 height 674
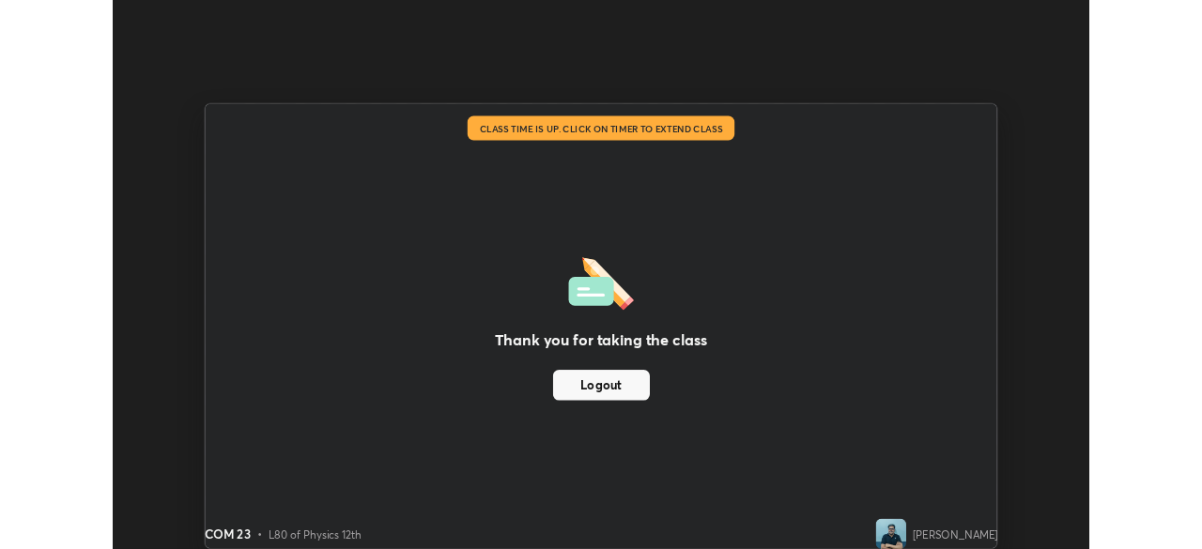
scroll to position [93356, 92704]
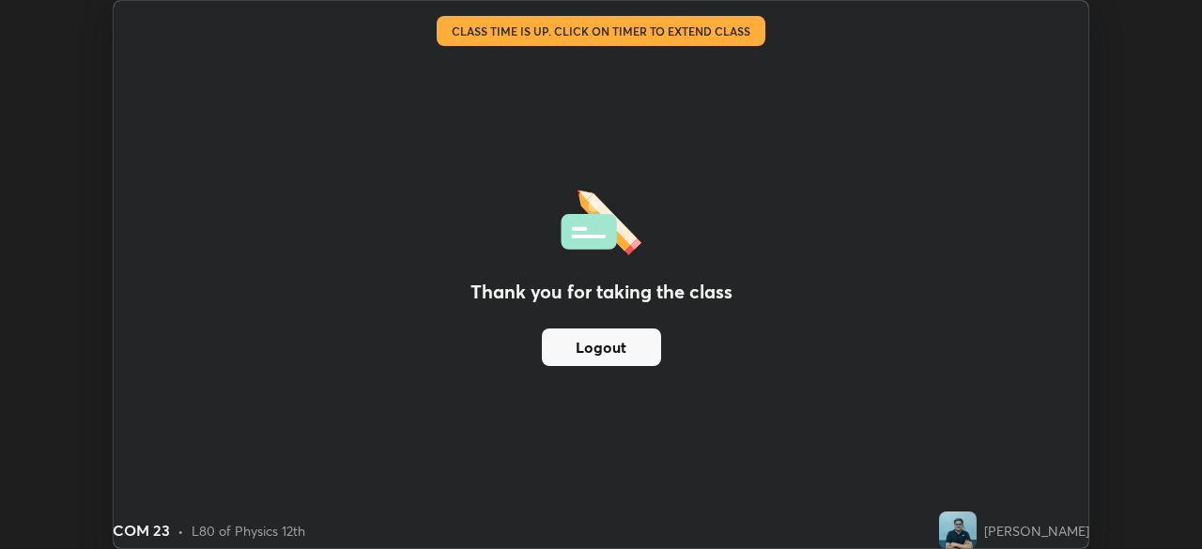
click at [603, 357] on button "Logout" at bounding box center [601, 348] width 119 height 38
click at [602, 337] on button "Logout" at bounding box center [601, 348] width 119 height 38
click at [605, 341] on button "Logout" at bounding box center [601, 348] width 119 height 38
click at [603, 344] on button "Logout" at bounding box center [601, 348] width 119 height 38
click at [601, 340] on button "Logout" at bounding box center [601, 348] width 119 height 38
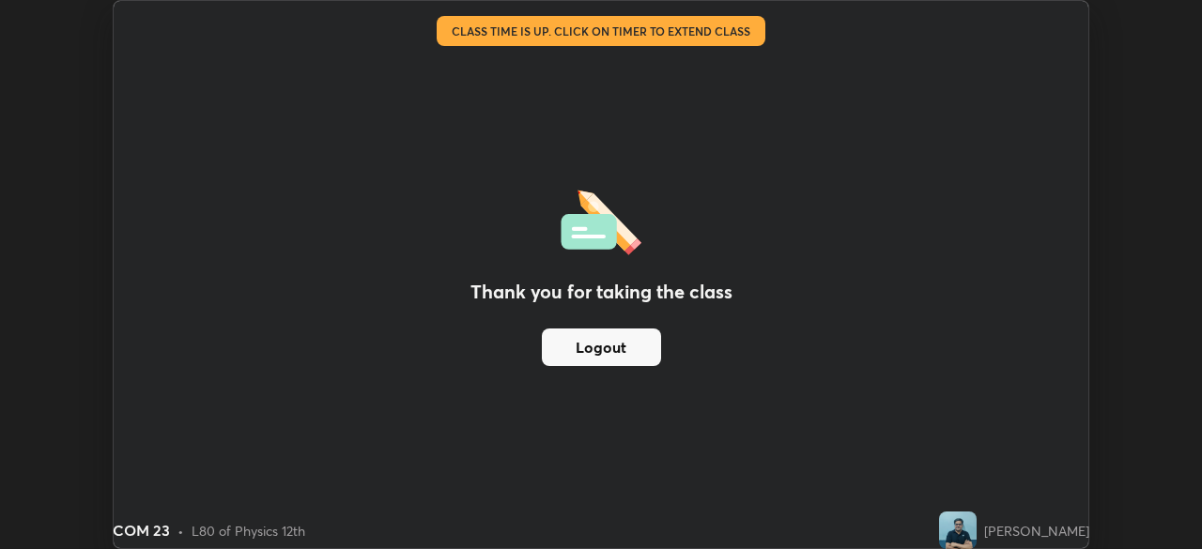
click at [601, 346] on button "Logout" at bounding box center [601, 348] width 119 height 38
click at [599, 348] on button "Logout" at bounding box center [601, 348] width 119 height 38
click at [602, 349] on button "Logout" at bounding box center [601, 348] width 119 height 38
click at [608, 347] on button "Logout" at bounding box center [601, 348] width 119 height 38
click at [256, 366] on div "Thank you for taking the class Logout" at bounding box center [601, 274] width 975 height 547
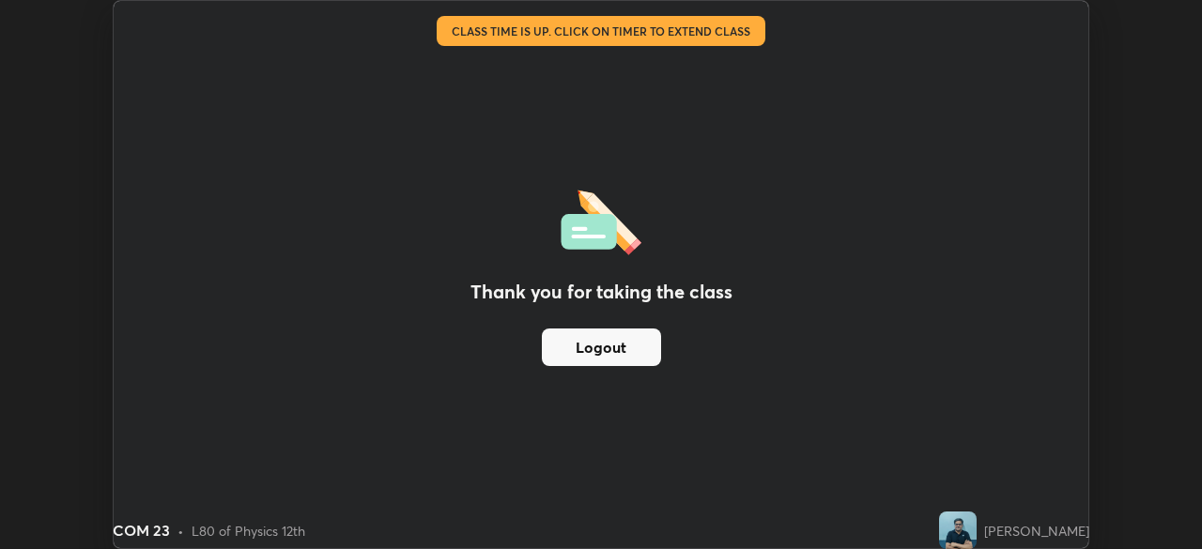
click at [699, 476] on div "Thank you for taking the class Logout" at bounding box center [601, 274] width 975 height 547
